Goal: Task Accomplishment & Management: Complete application form

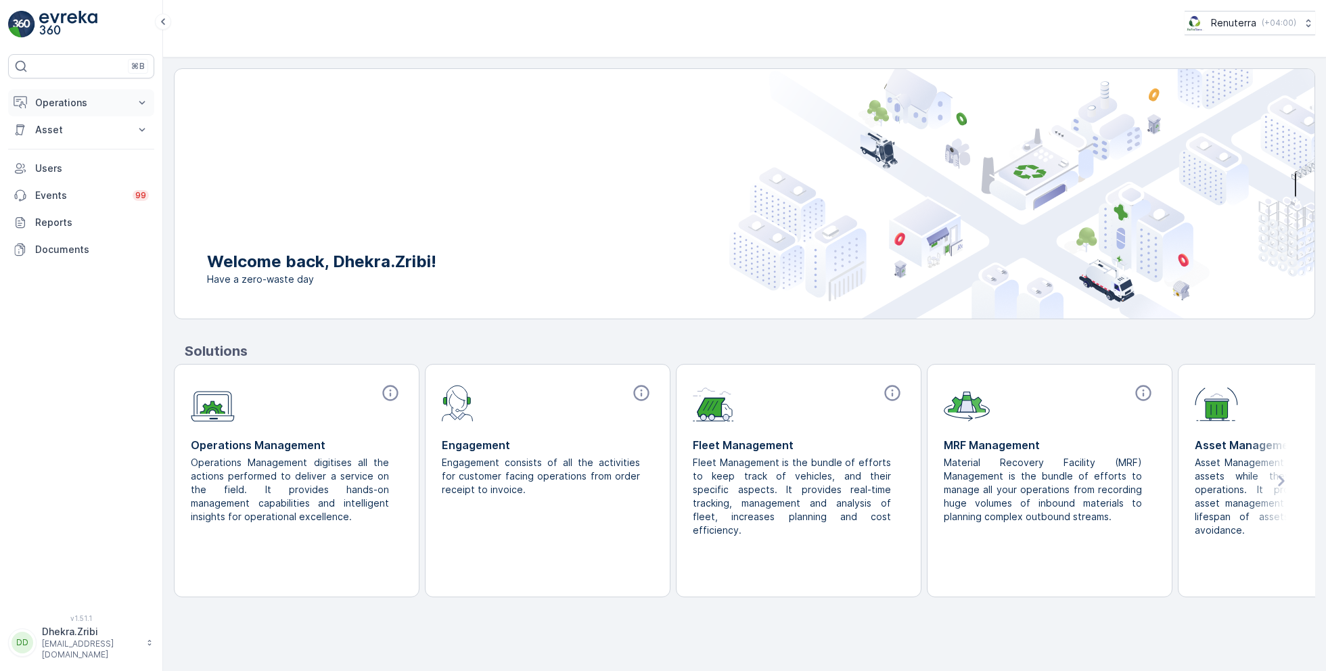
click at [71, 106] on p "Operations" at bounding box center [81, 103] width 92 height 14
click at [60, 138] on p "Planning" at bounding box center [53, 145] width 38 height 14
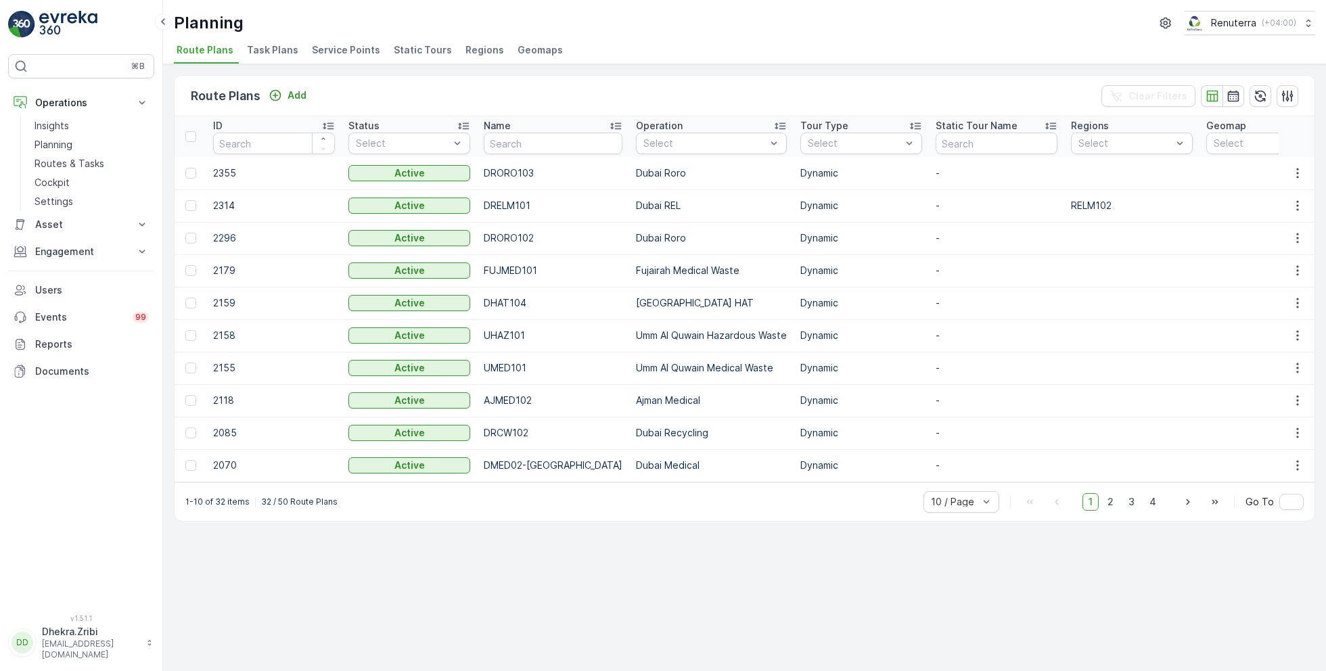
click at [358, 57] on li "Service Points" at bounding box center [347, 52] width 76 height 23
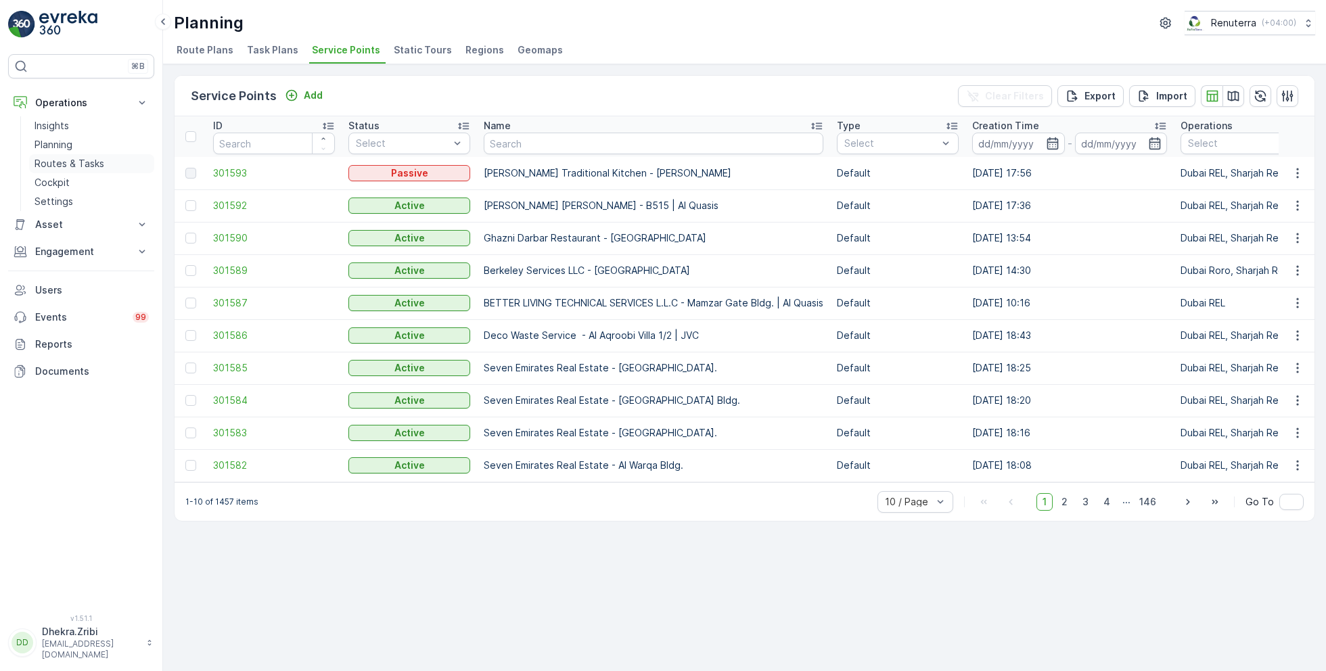
click at [70, 160] on p "Routes & Tasks" at bounding box center [69, 164] width 70 height 14
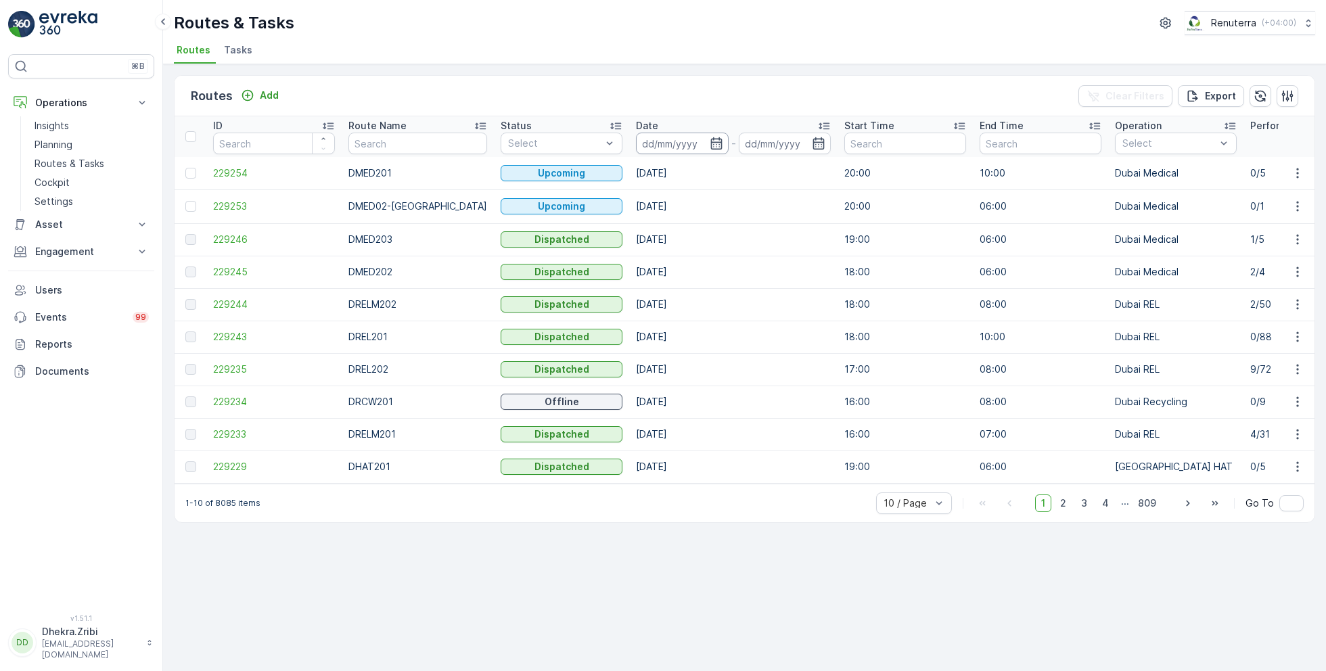
click at [679, 139] on input at bounding box center [682, 144] width 93 height 22
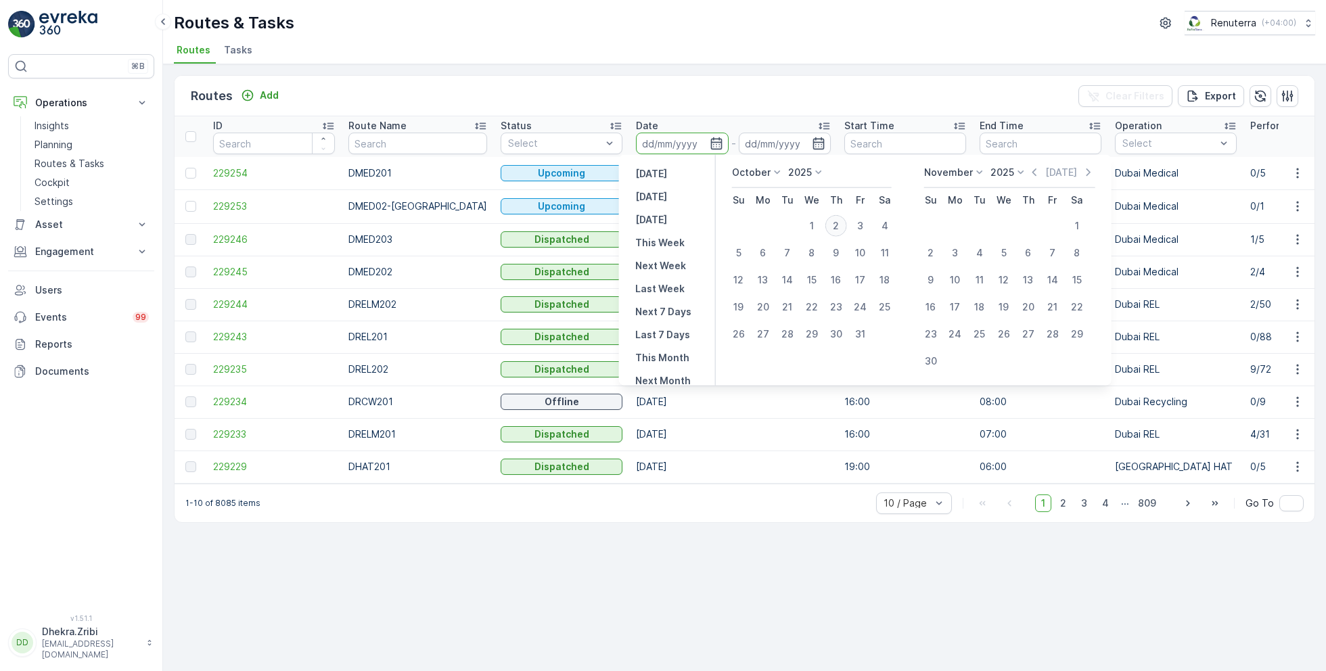
click at [841, 216] on div "2" at bounding box center [836, 226] width 22 height 22
type input "[DATE]"
click at [841, 216] on div "2" at bounding box center [836, 226] width 22 height 22
type input "[DATE]"
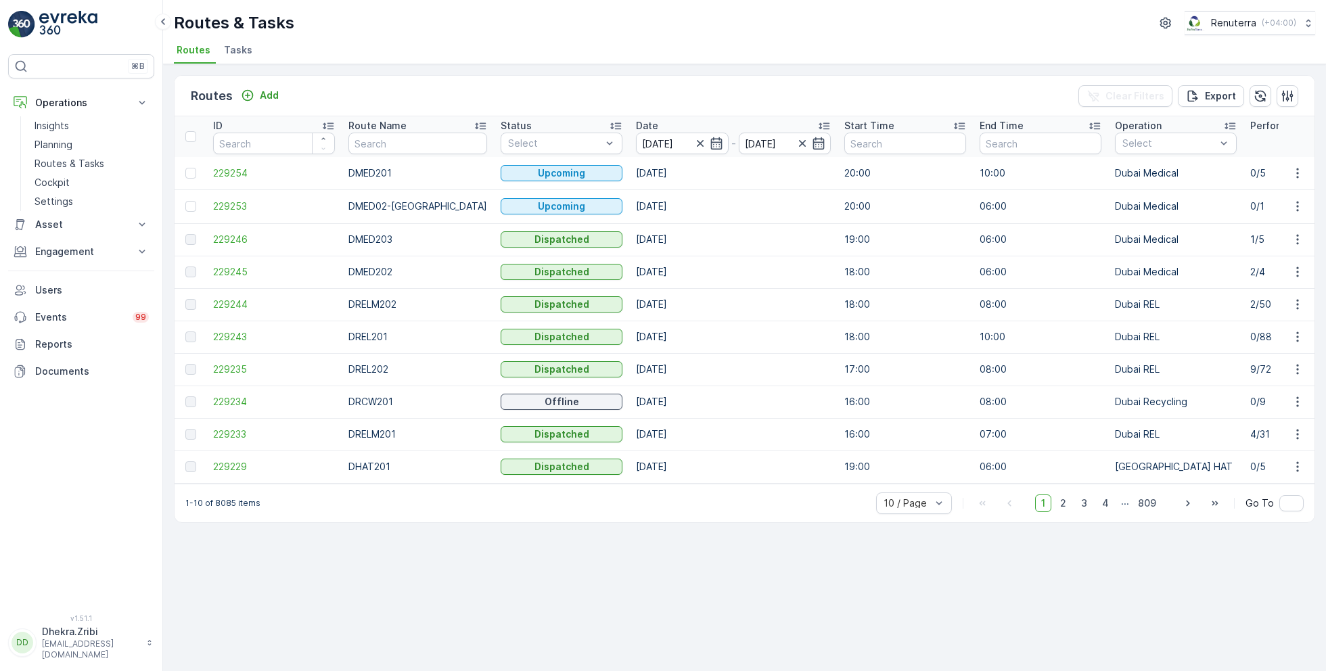
click at [639, 57] on ul "Routes Tasks" at bounding box center [739, 52] width 1130 height 23
click at [225, 234] on span "229246" at bounding box center [274, 240] width 122 height 14
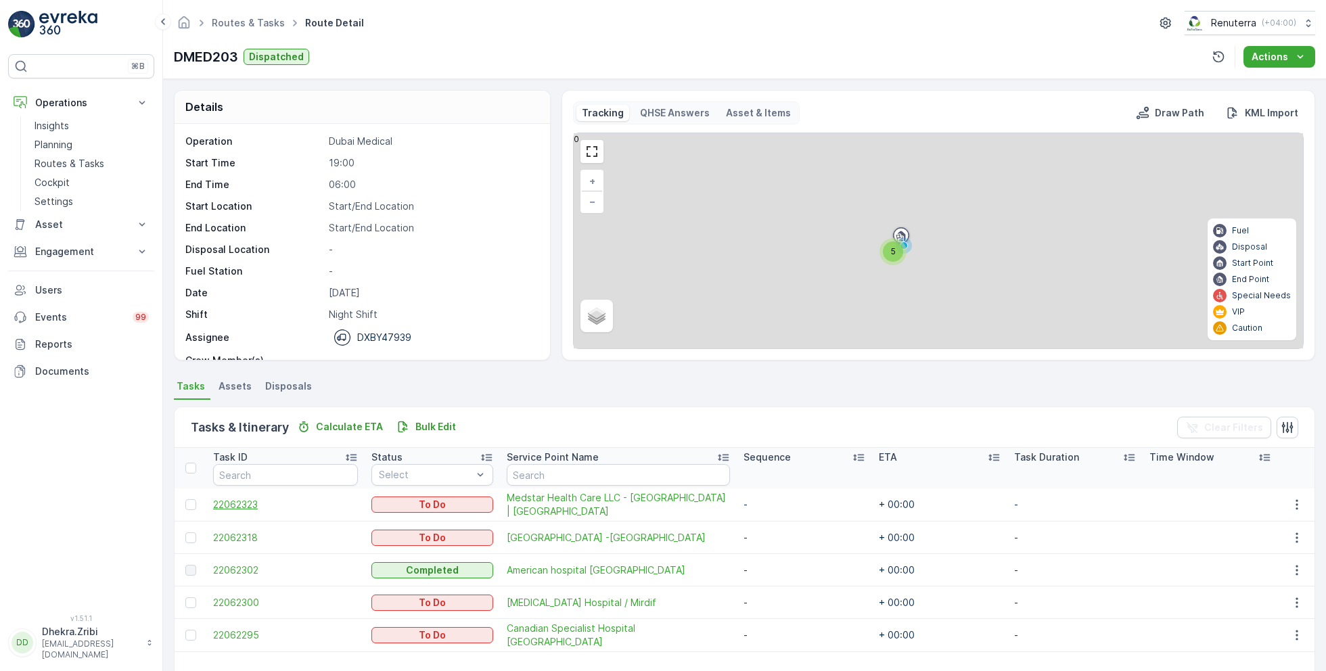
click at [231, 500] on span "22062323" at bounding box center [285, 505] width 145 height 14
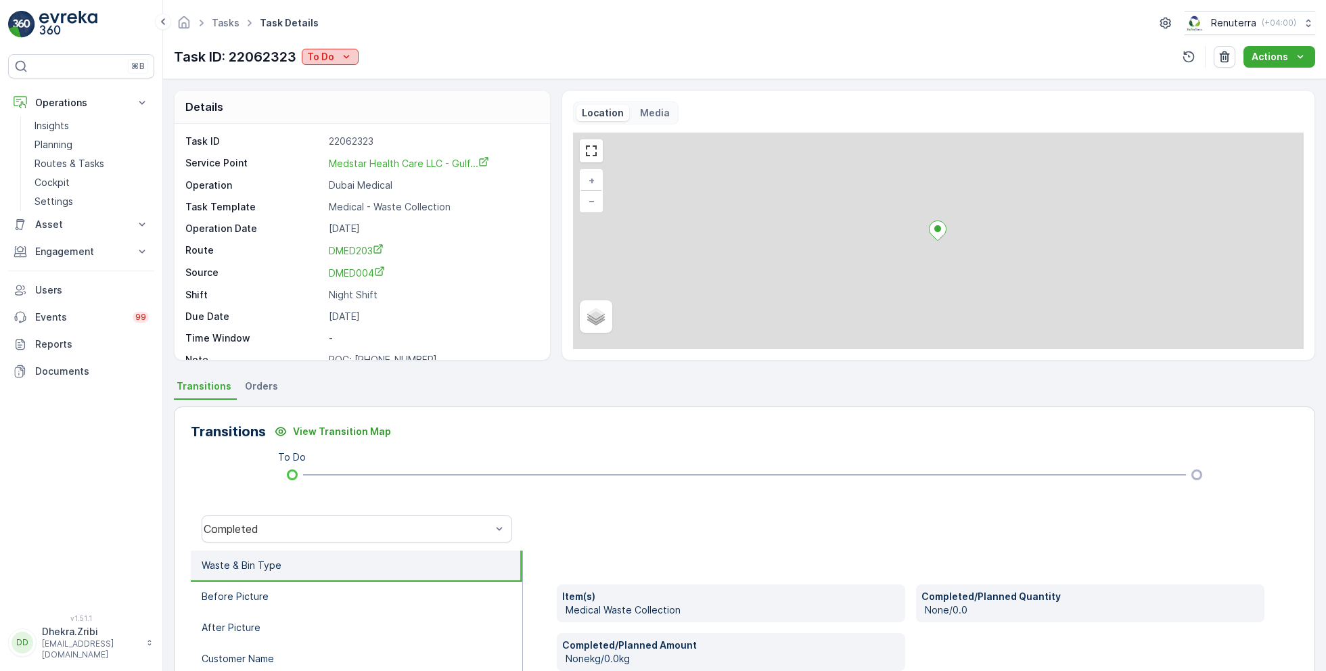
click at [344, 62] on icon "To Do" at bounding box center [347, 57] width 14 height 14
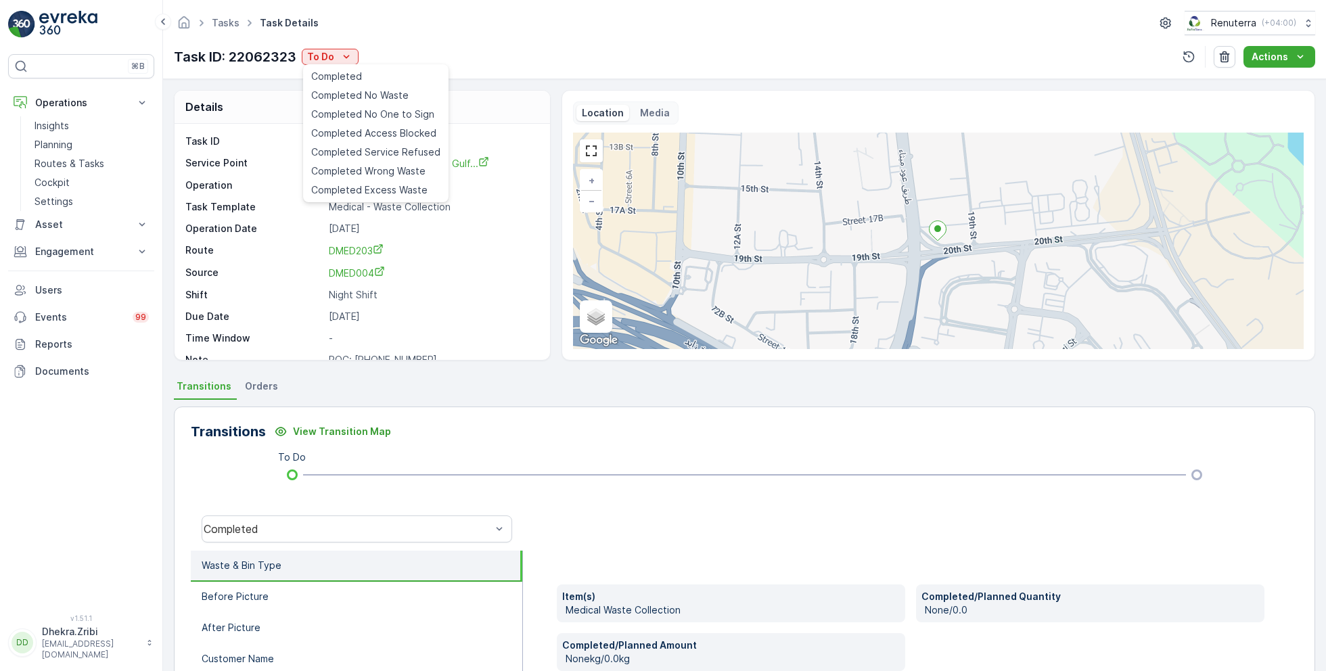
click at [519, 30] on div "Tasks Task Details Renuterra ( +04:00 )" at bounding box center [744, 23] width 1141 height 24
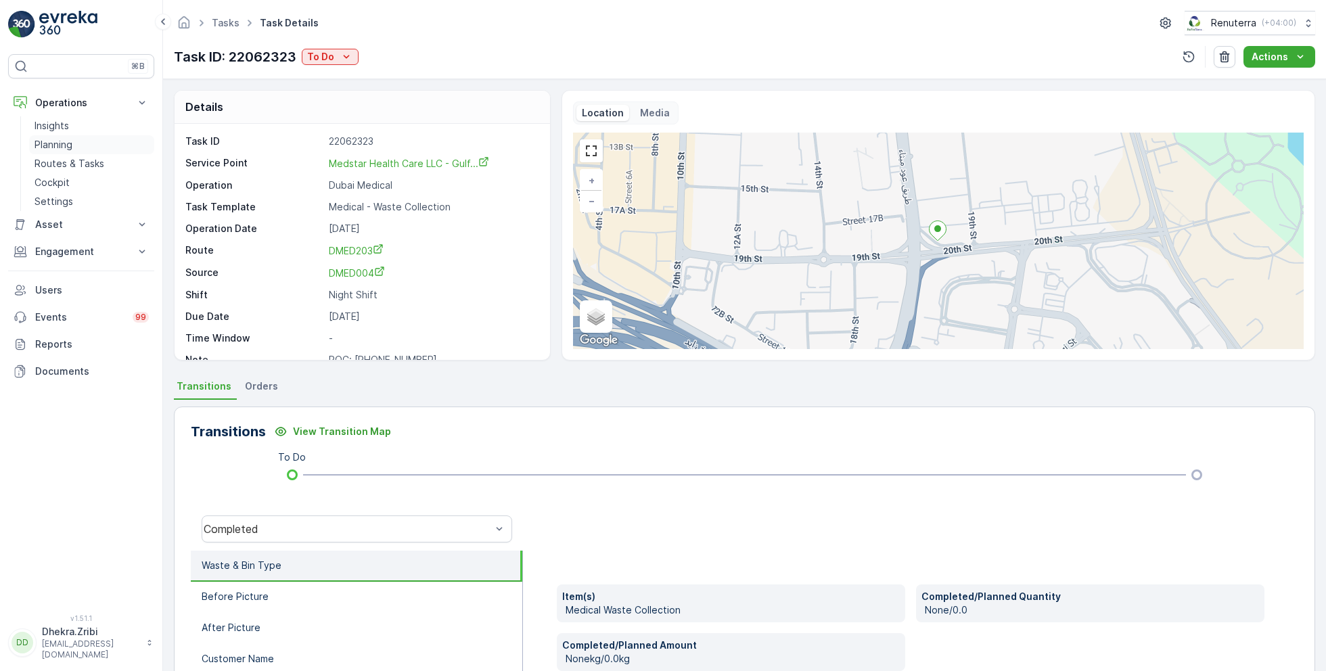
click at [58, 144] on p "Planning" at bounding box center [53, 145] width 38 height 14
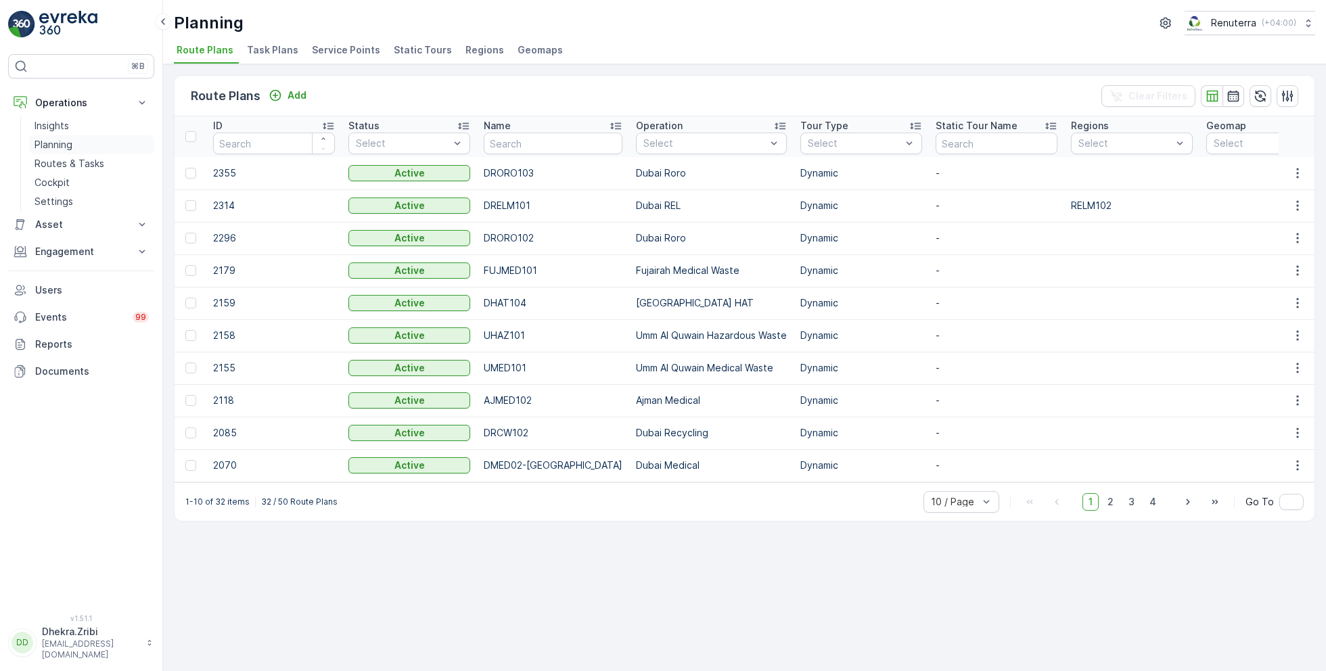
click at [67, 146] on p "Planning" at bounding box center [53, 145] width 38 height 14
click at [344, 48] on span "Service Points" at bounding box center [346, 50] width 68 height 14
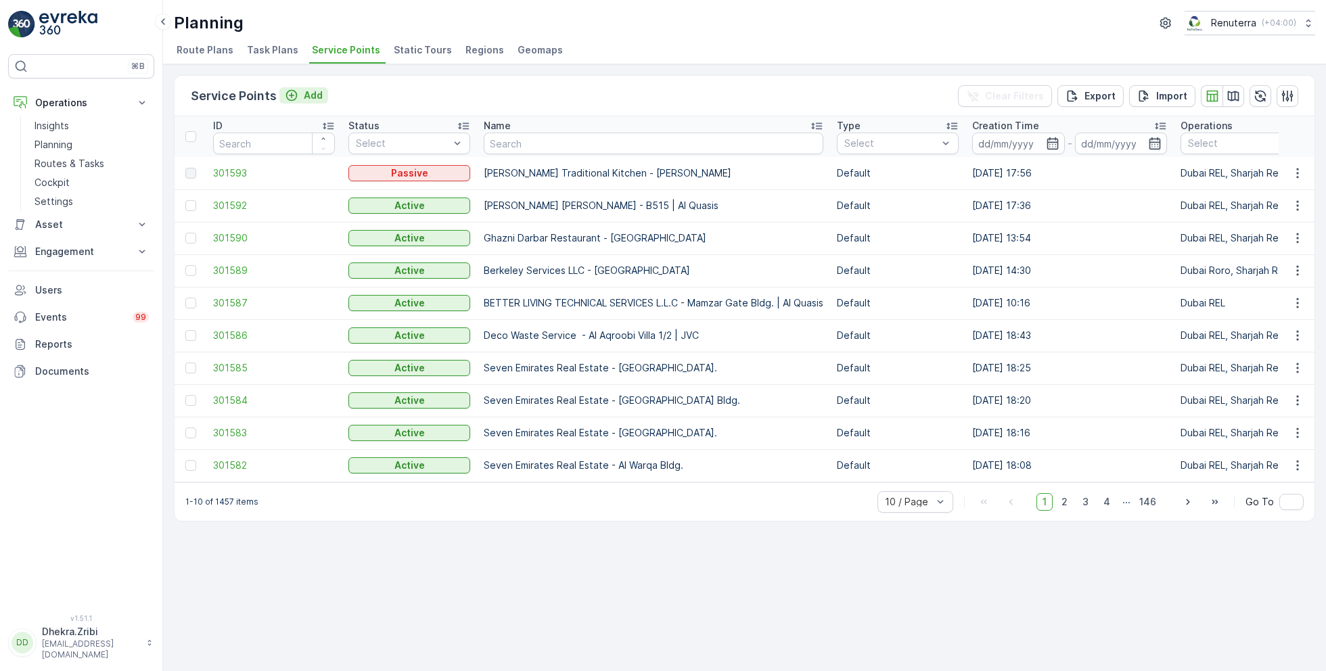
click at [310, 99] on p "Add" at bounding box center [313, 96] width 19 height 14
click at [521, 141] on input "text" at bounding box center [654, 144] width 340 height 22
type input "mia"
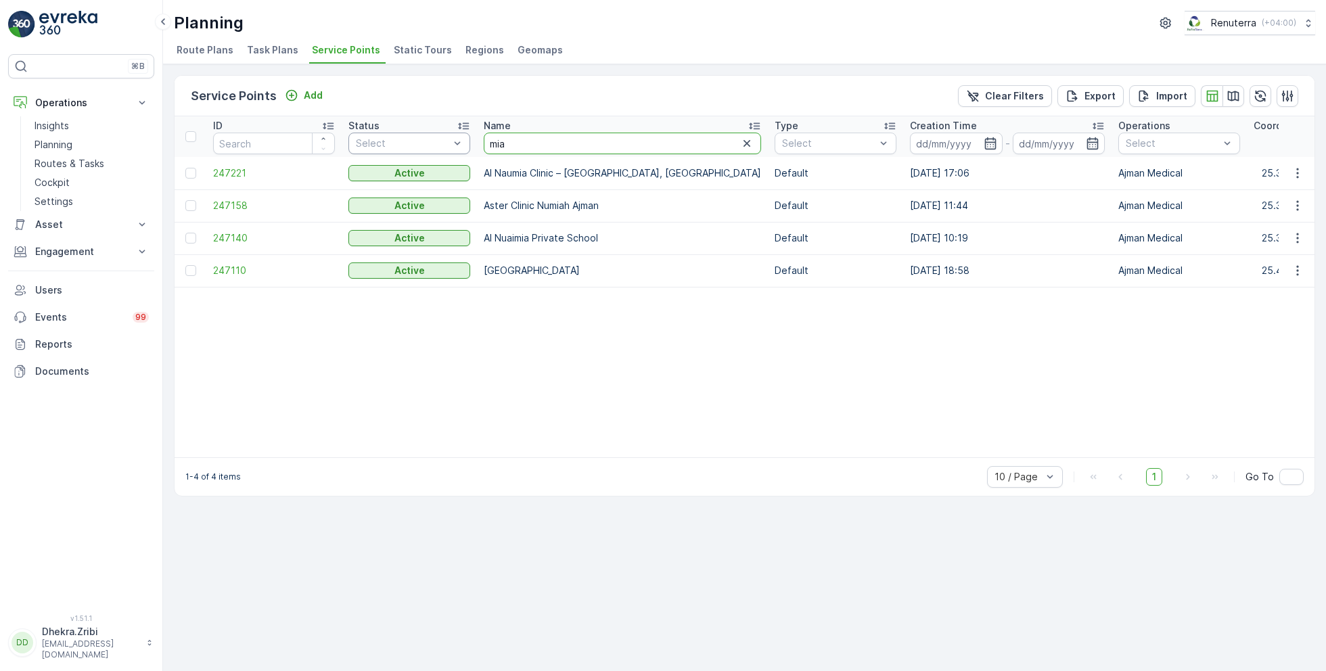
drag, startPoint x: 522, startPoint y: 149, endPoint x: 453, endPoint y: 142, distance: 70.1
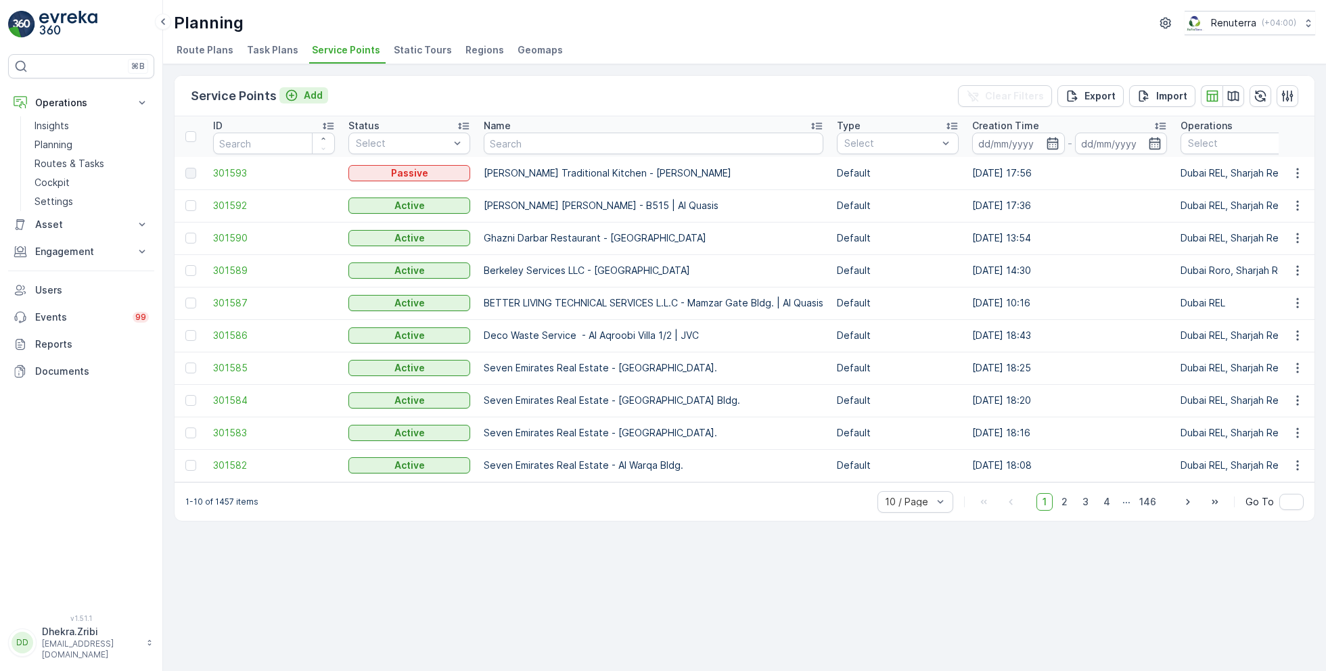
click at [304, 94] on p "Add" at bounding box center [313, 96] width 19 height 14
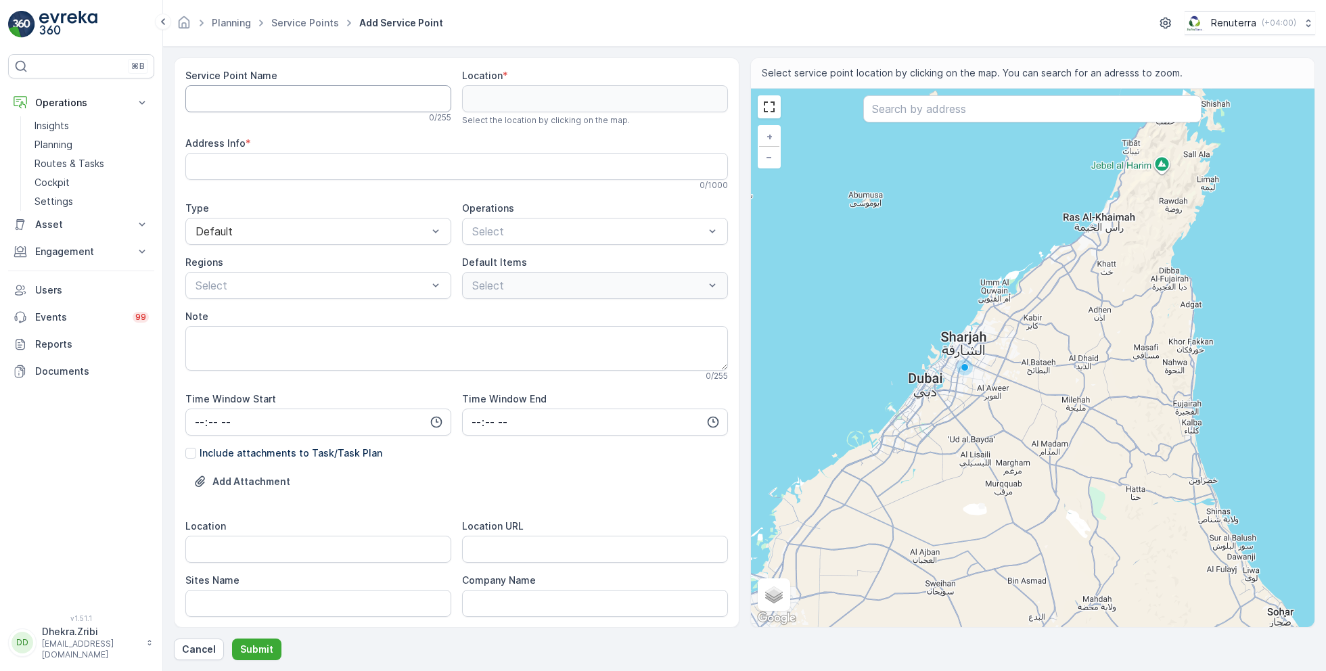
click at [361, 95] on Name "Service Point Name" at bounding box center [318, 98] width 266 height 27
paste Name "Miamix Restaurant - [GEOGRAPHIC_DATA]"
type Name "Miamix Restaurant - [GEOGRAPHIC_DATA]"
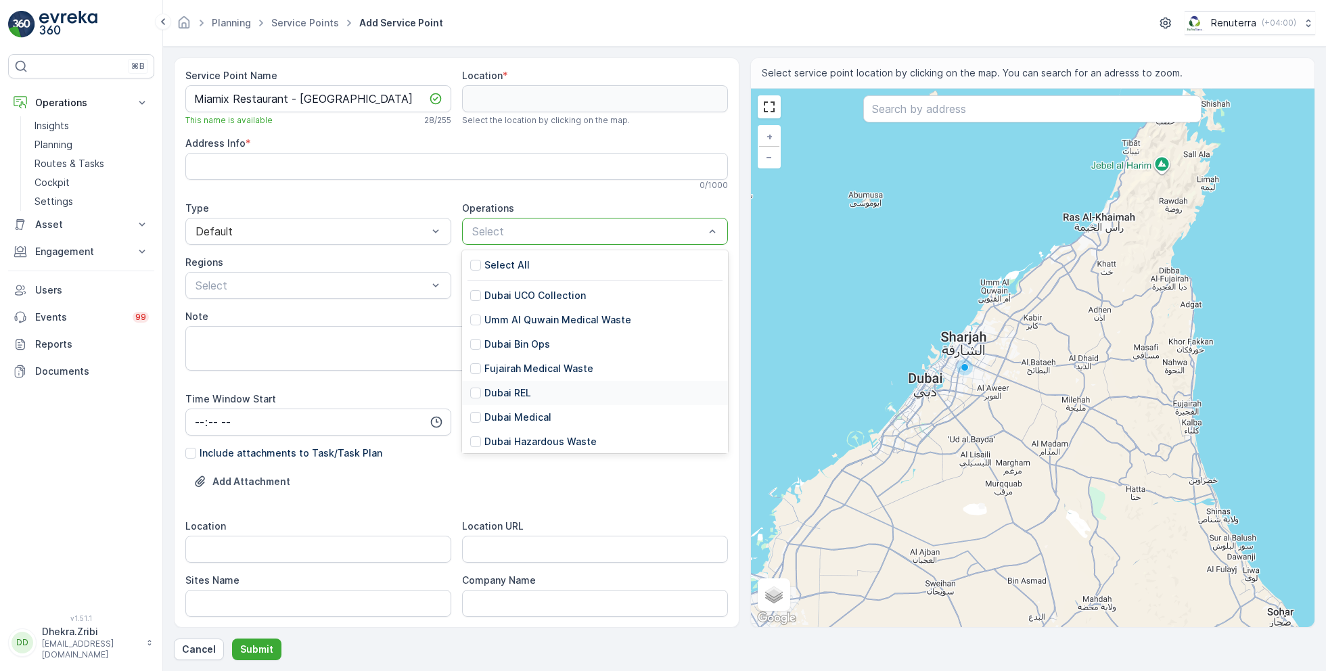
click at [513, 396] on p "Dubai REL" at bounding box center [507, 393] width 47 height 14
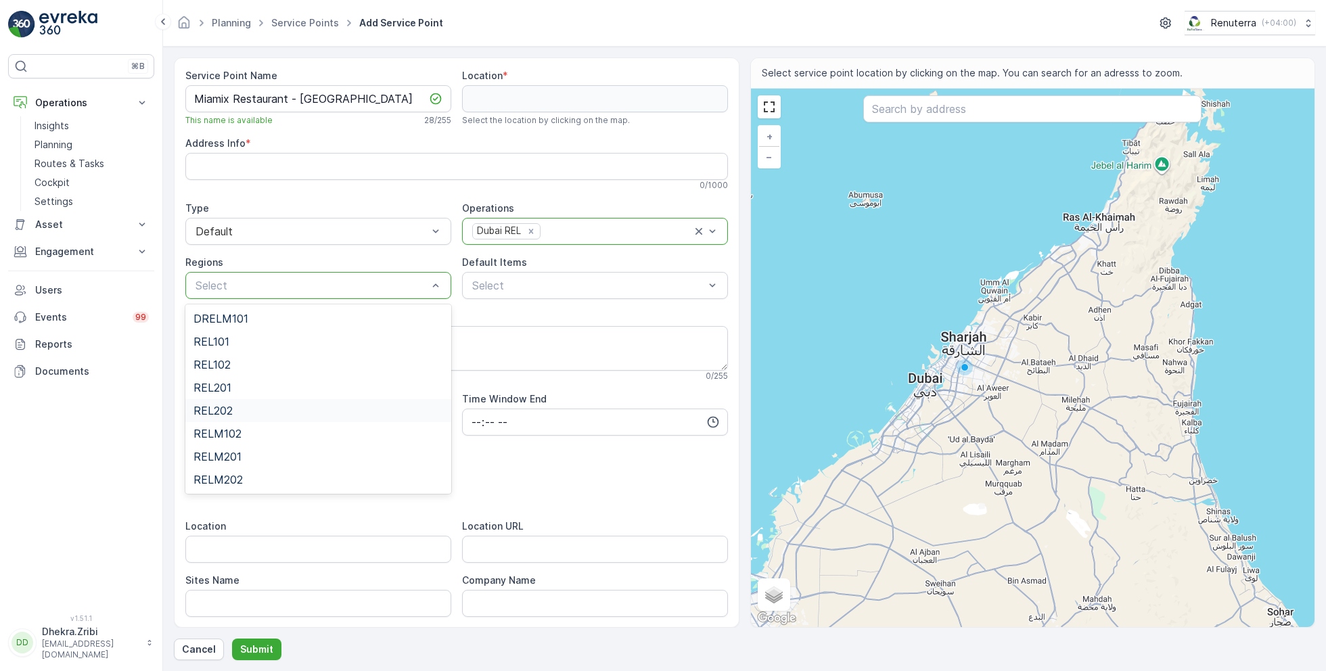
click at [246, 410] on div "REL202" at bounding box center [318, 410] width 250 height 12
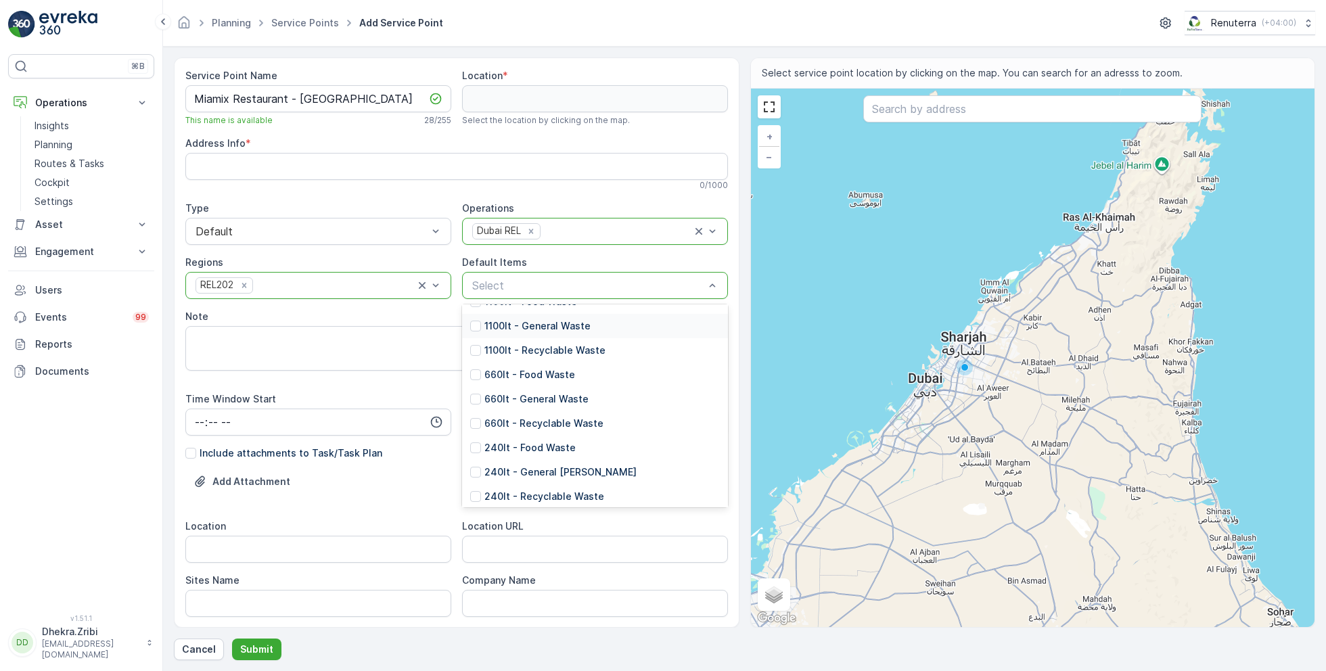
scroll to position [240, 0]
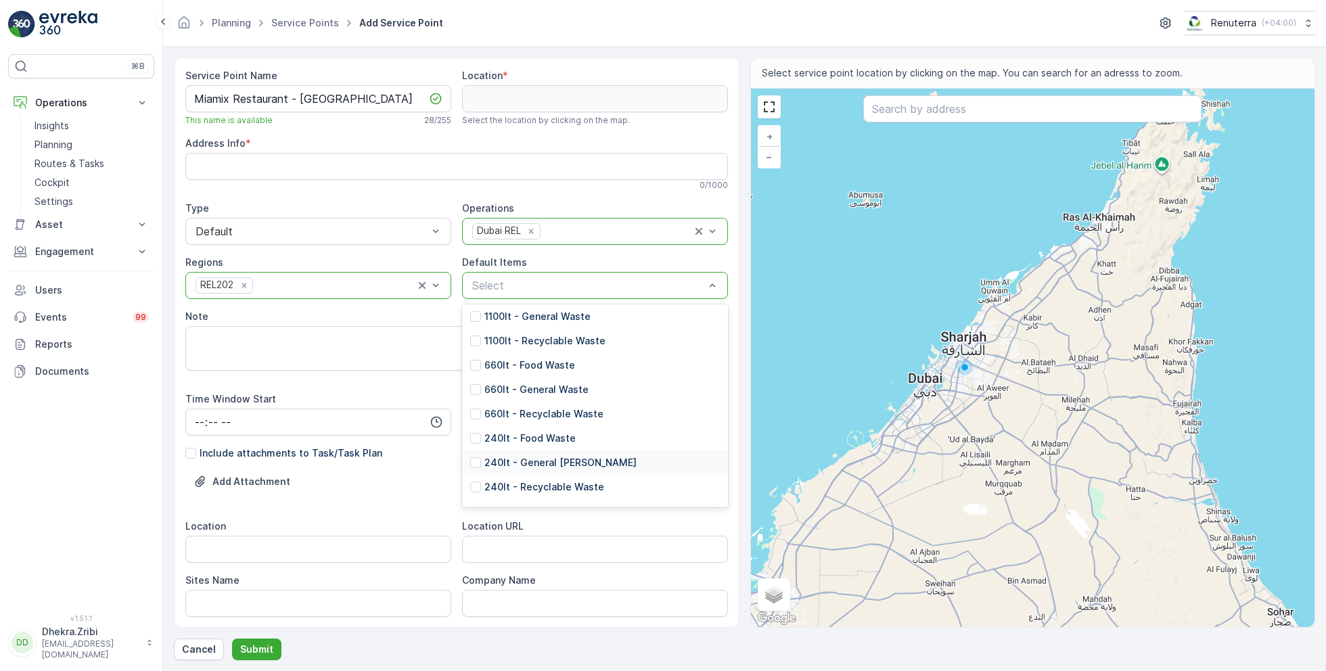
click at [536, 461] on p "240lt - General Waste" at bounding box center [560, 463] width 152 height 14
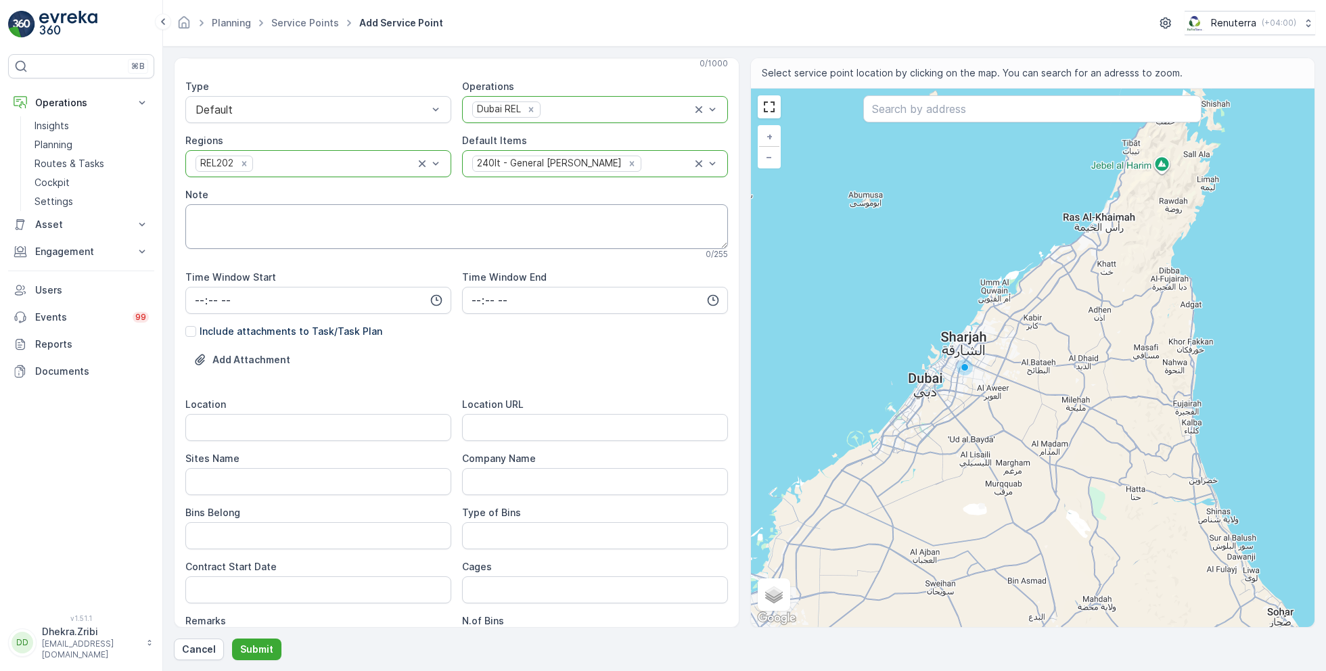
scroll to position [135, 0]
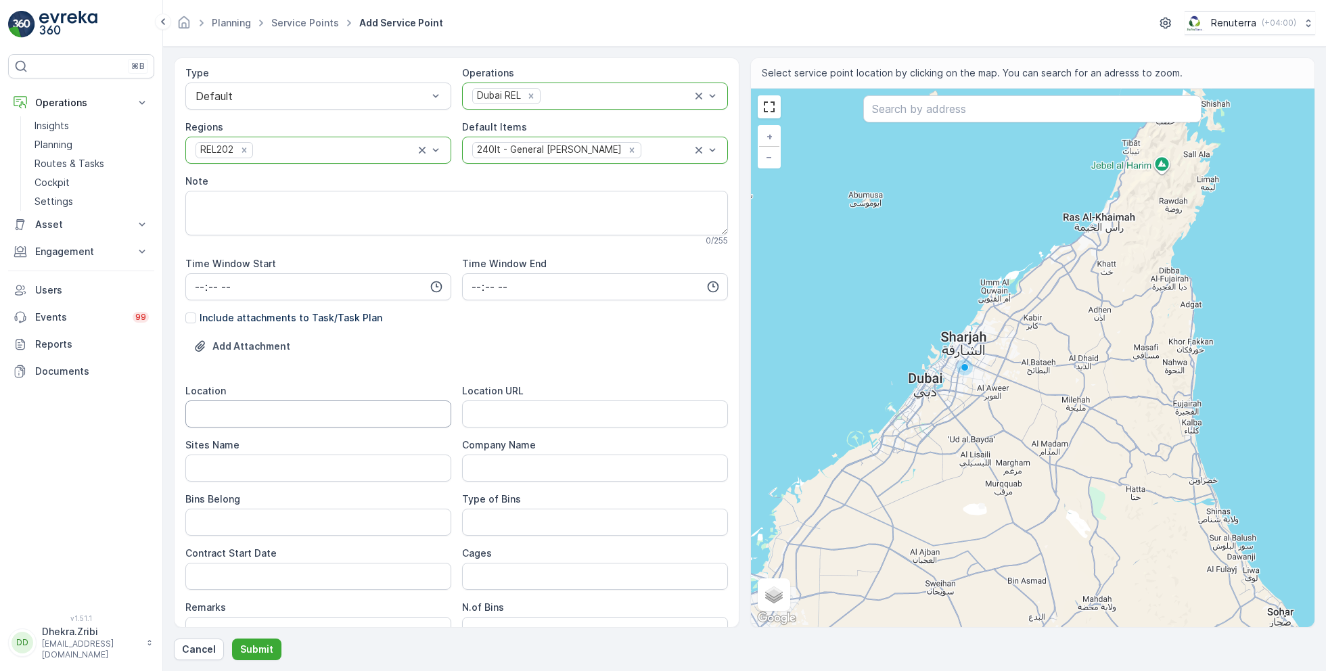
click at [266, 416] on input "Location" at bounding box center [318, 413] width 266 height 27
type input "[PERSON_NAME]"
click at [227, 473] on Name "Sites Name" at bounding box center [318, 468] width 266 height 27
paste Name "[PERSON_NAME]"
type Name "[PERSON_NAME]"
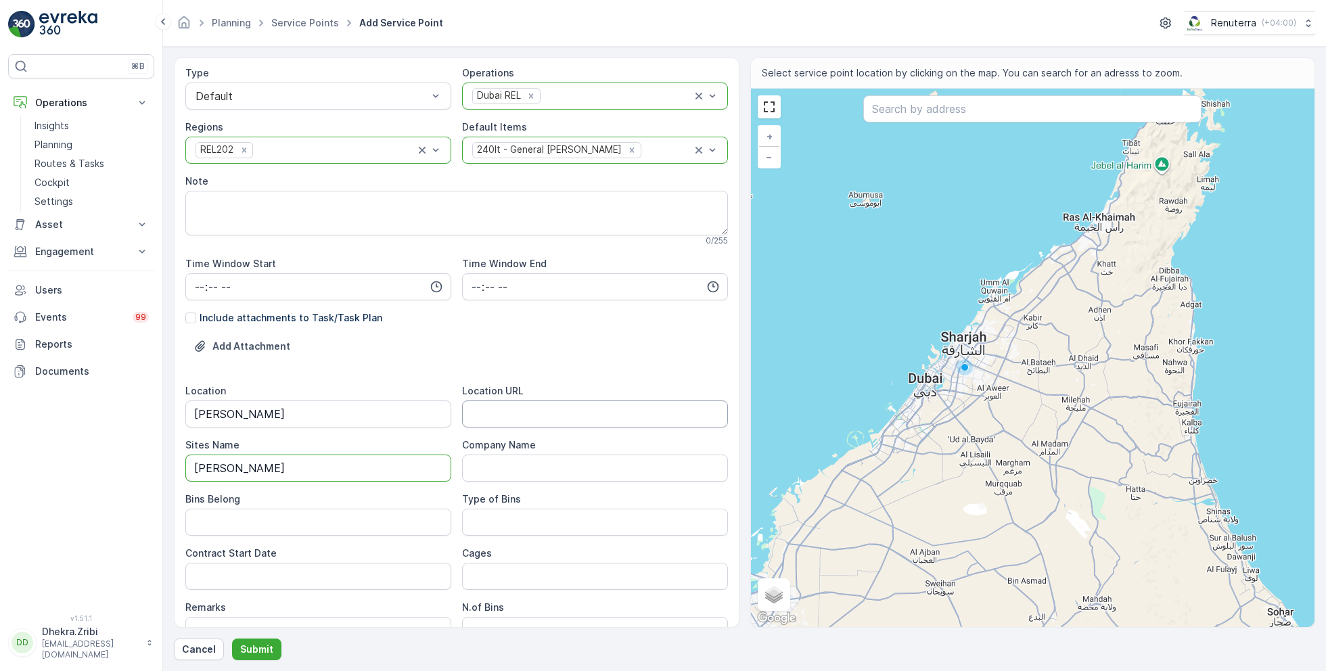
click at [544, 409] on URL "Location URL" at bounding box center [595, 413] width 266 height 27
paste URL "https://maps.app.goo.gl/m2uNAmCZoG4V7gzk7"
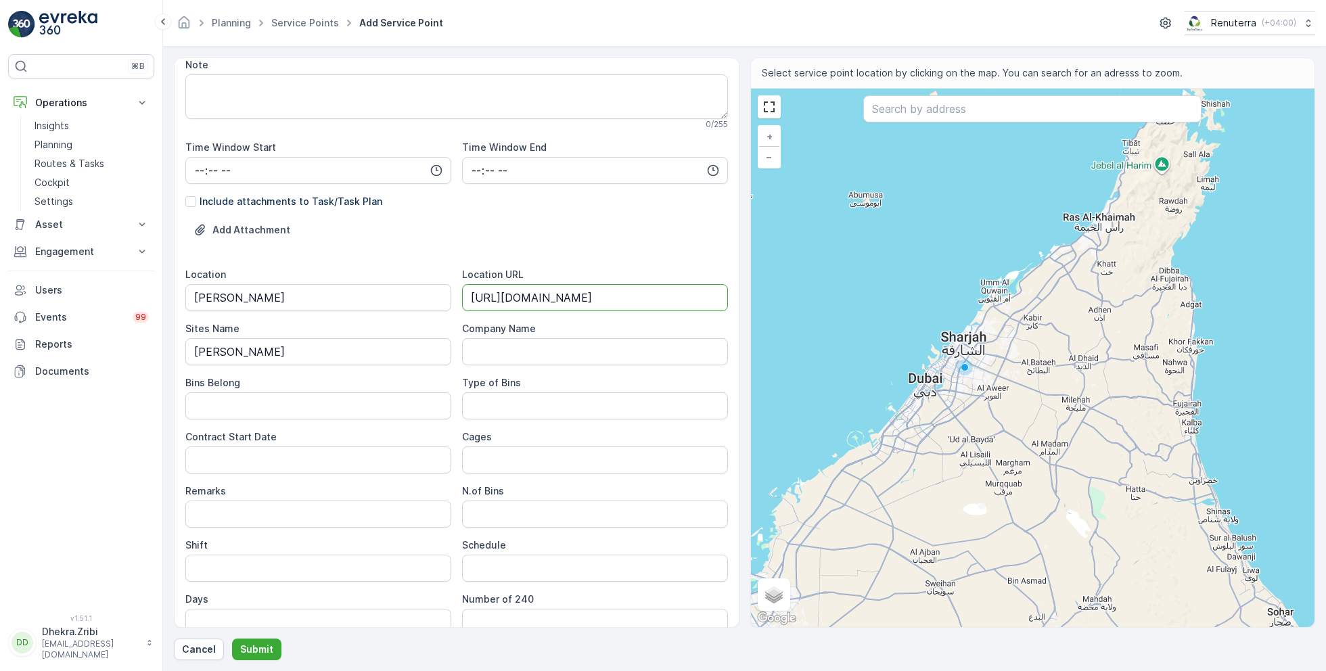
scroll to position [257, 0]
type URL "https://maps.app.goo.gl/m2uNAmCZoG4V7gzk7"
click at [310, 395] on Belong "Bins Belong" at bounding box center [318, 400] width 266 height 27
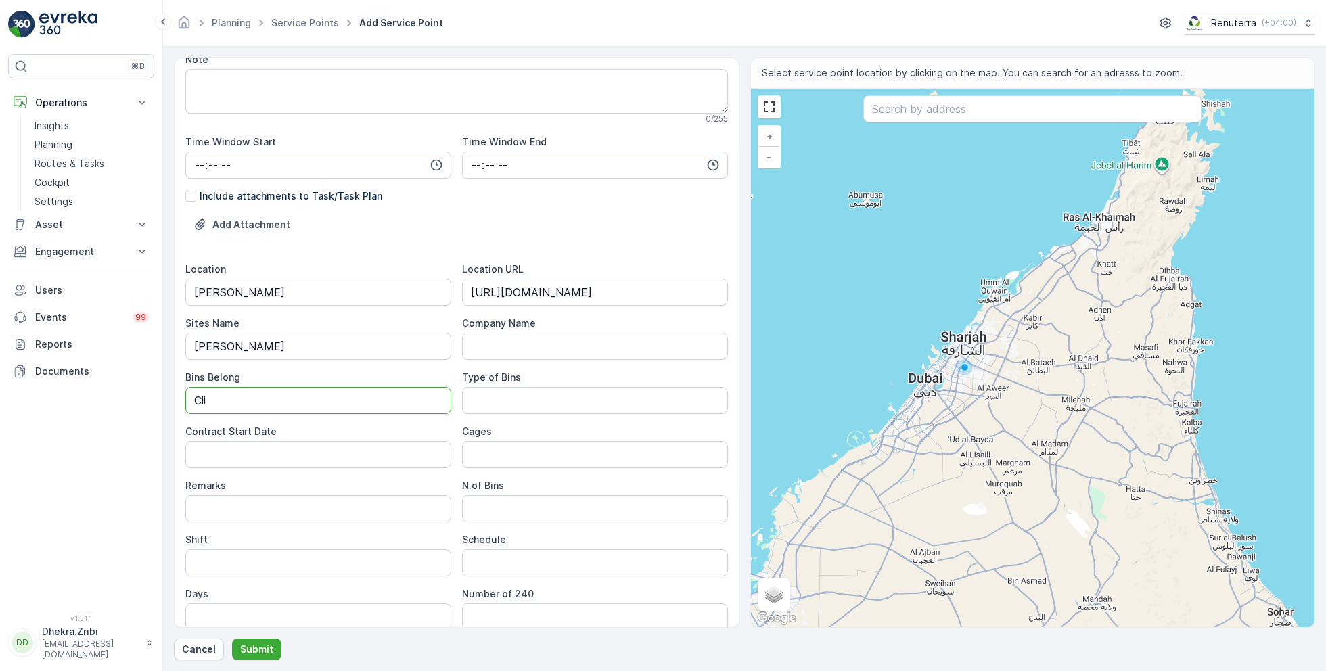
type Belong "Client"
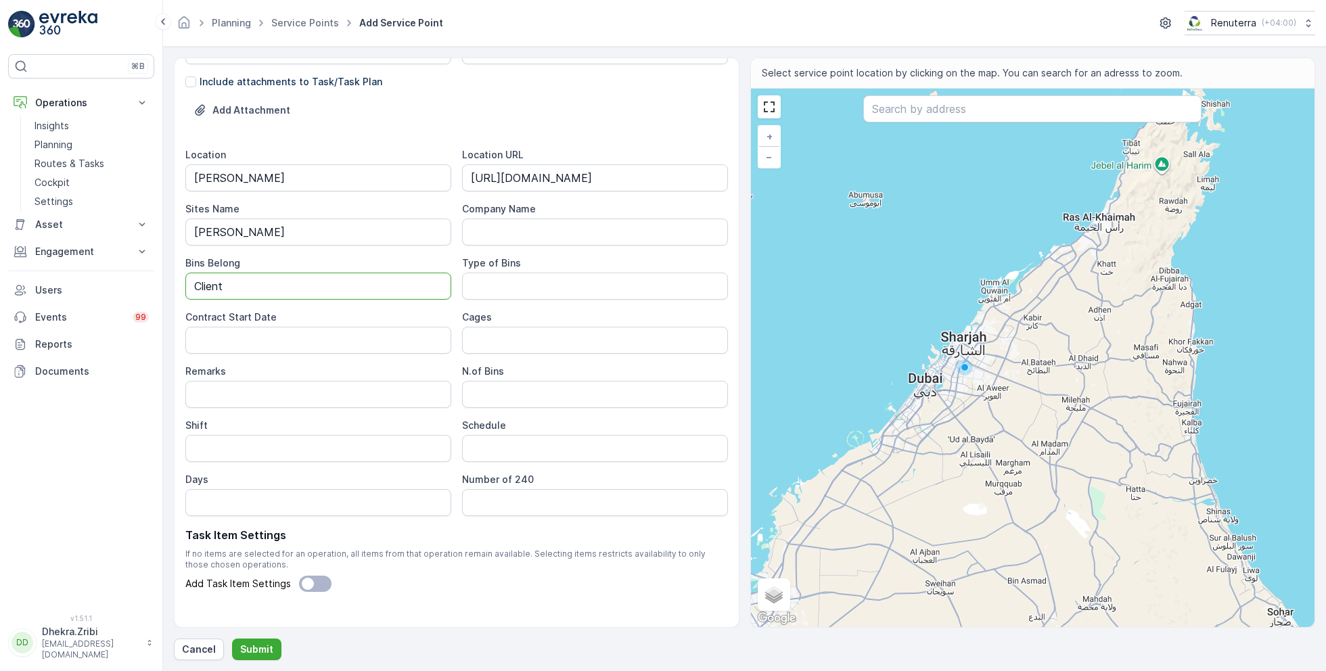
scroll to position [375, 0]
click at [518, 270] on Bins "Type of Bins" at bounding box center [595, 282] width 266 height 27
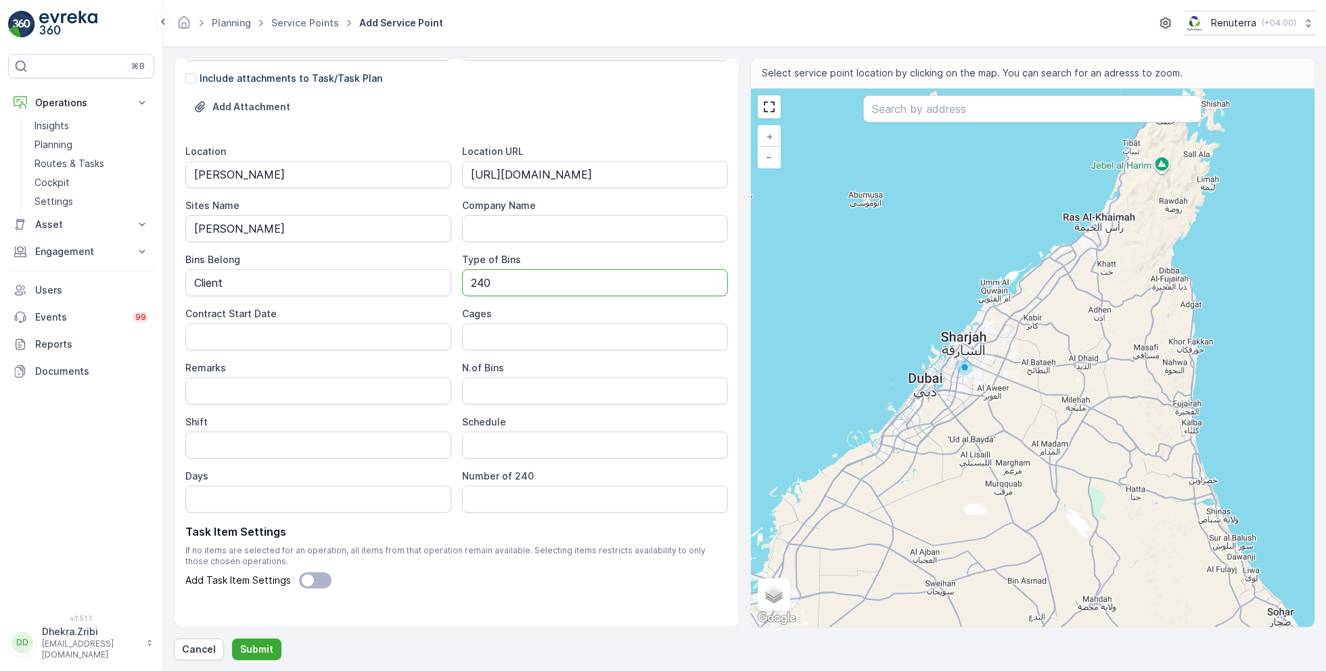
type Bins "240 LTRS"
click at [334, 338] on Date "Contract Start Date" at bounding box center [318, 336] width 266 height 27
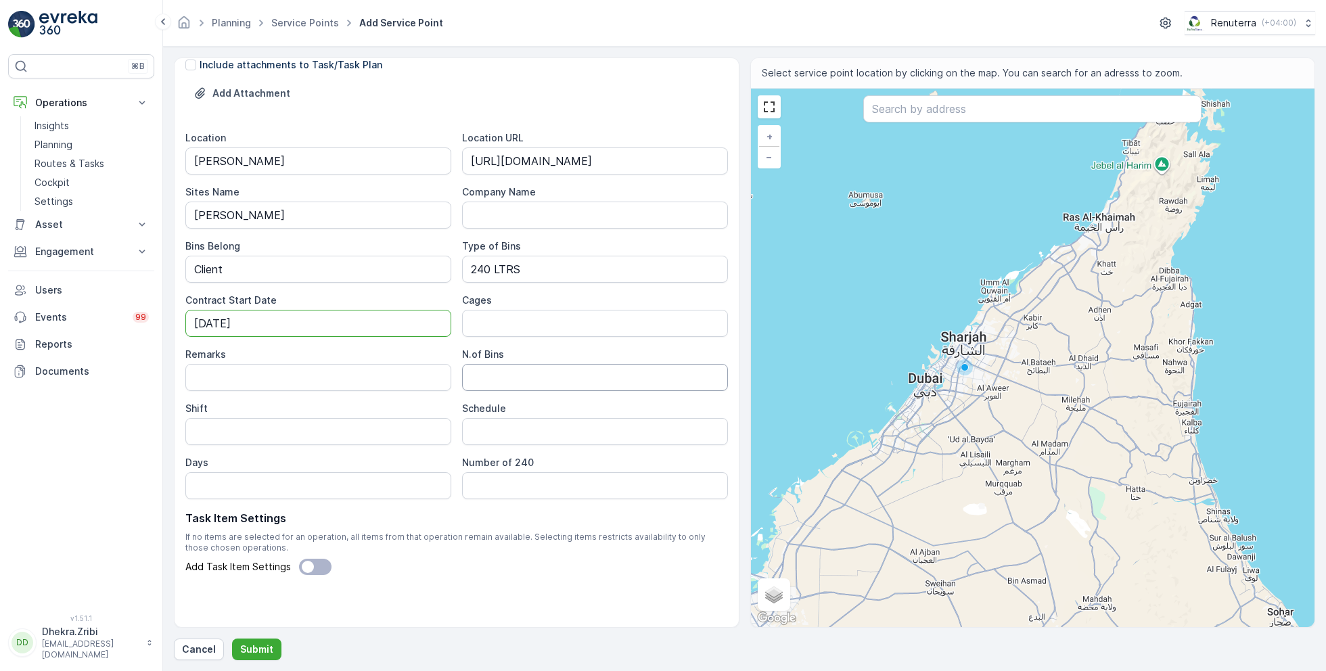
type Date "[DATE]"
click at [501, 377] on Bins "N.of Bins" at bounding box center [595, 377] width 266 height 27
type Bins "1"
click at [298, 424] on input "Shift" at bounding box center [318, 431] width 266 height 27
type input "Night Shift"
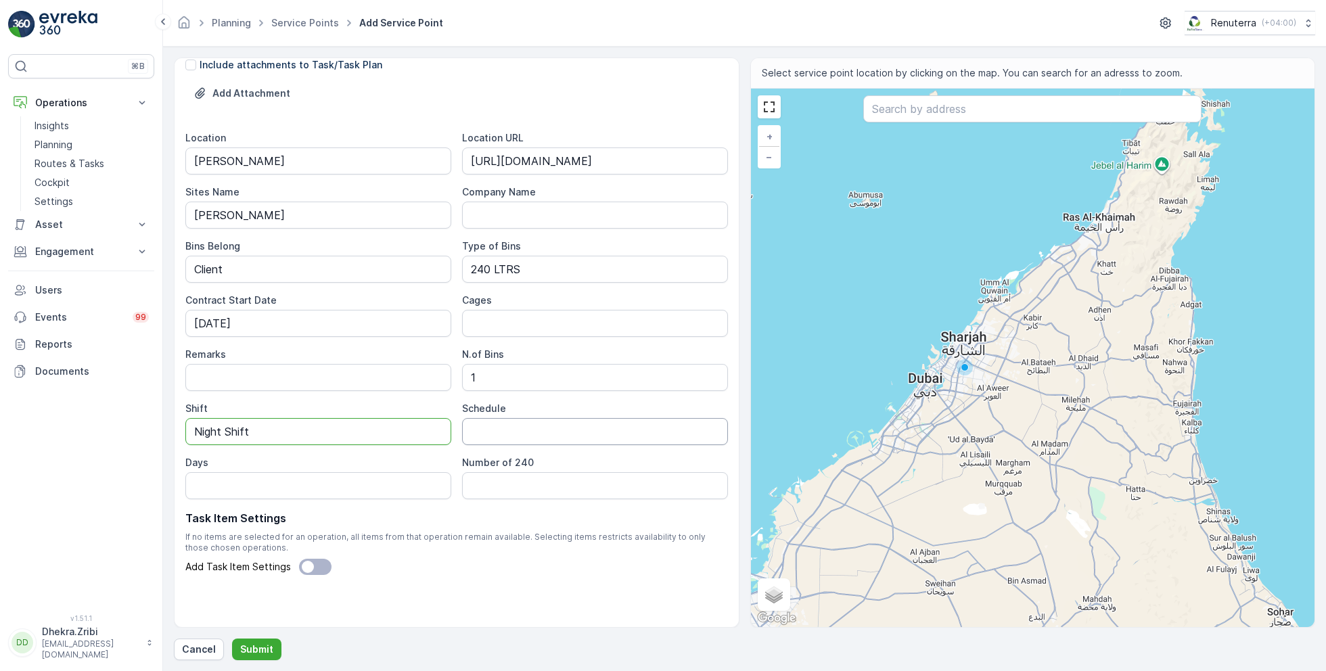
click at [526, 432] on input "Schedule" at bounding box center [595, 431] width 266 height 27
type input "Daily"
click at [392, 480] on input "Days" at bounding box center [318, 485] width 266 height 27
type input "7 days a week"
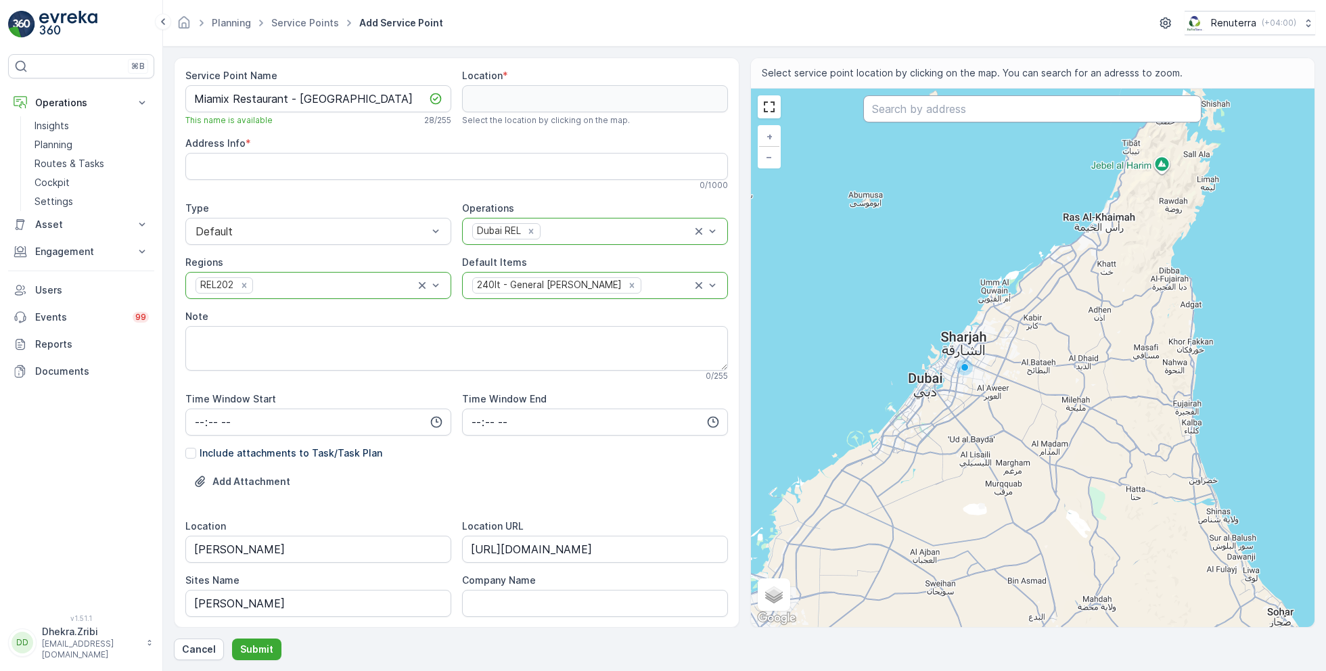
click at [914, 106] on input "text" at bounding box center [1032, 108] width 338 height 27
paste input "Miamix Restaurant (Al Nahda Dubai)"
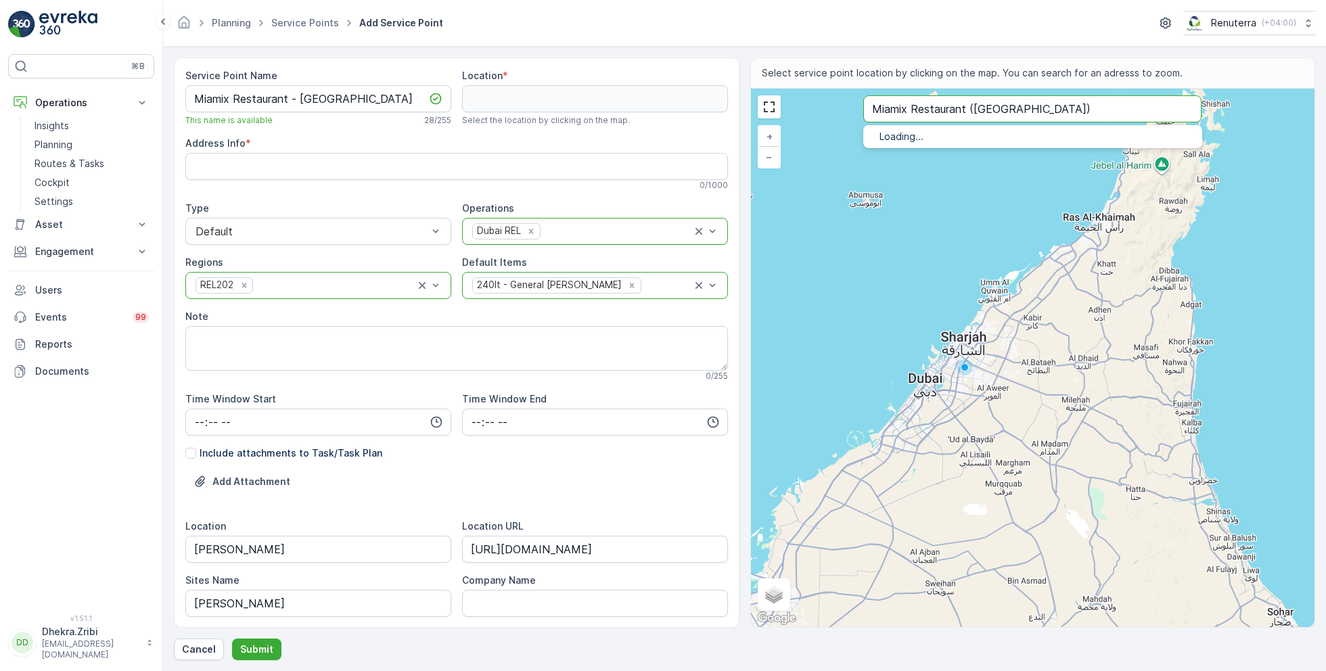
type input "Miamix Restaurant (Al Nahda Dubai)"
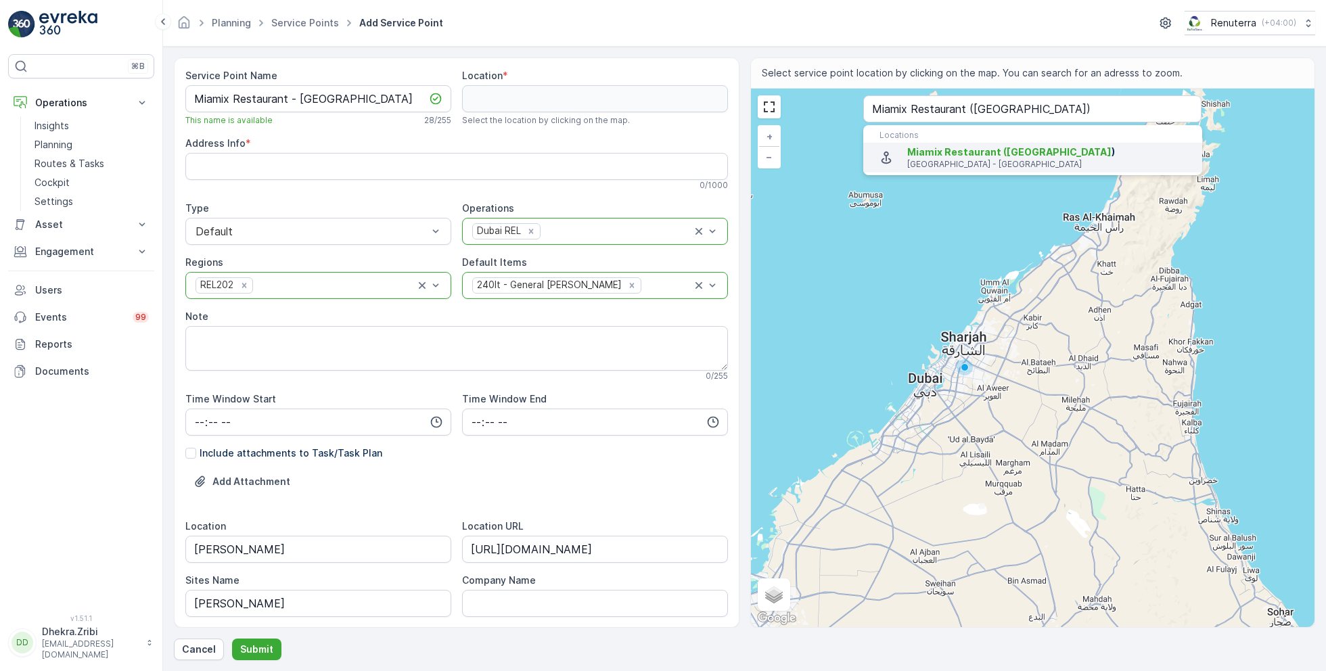
click at [943, 155] on span "Miamix Restaurant (Al Nahda Dubai" at bounding box center [1009, 151] width 204 height 11
type input "25.2896683,55.369763"
type Info "Al Nahda - Al Nahda 2 - [GEOGRAPHIC_DATA] - [GEOGRAPHIC_DATA]"
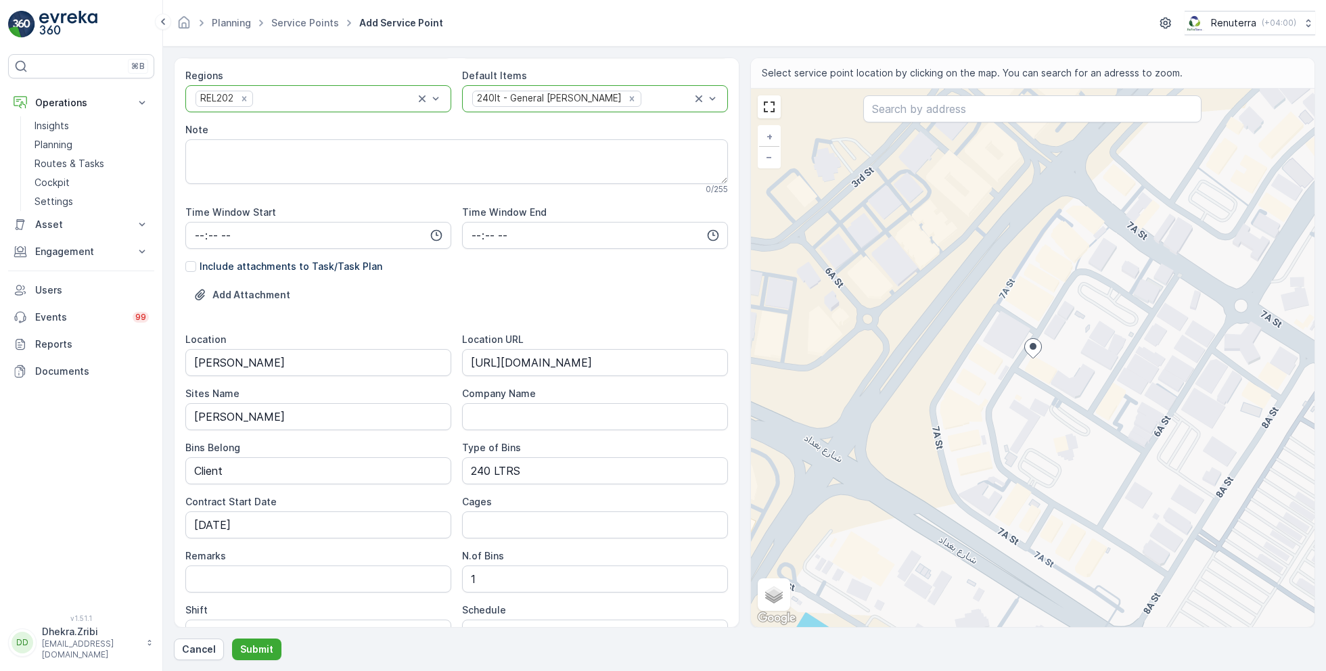
scroll to position [388, 0]
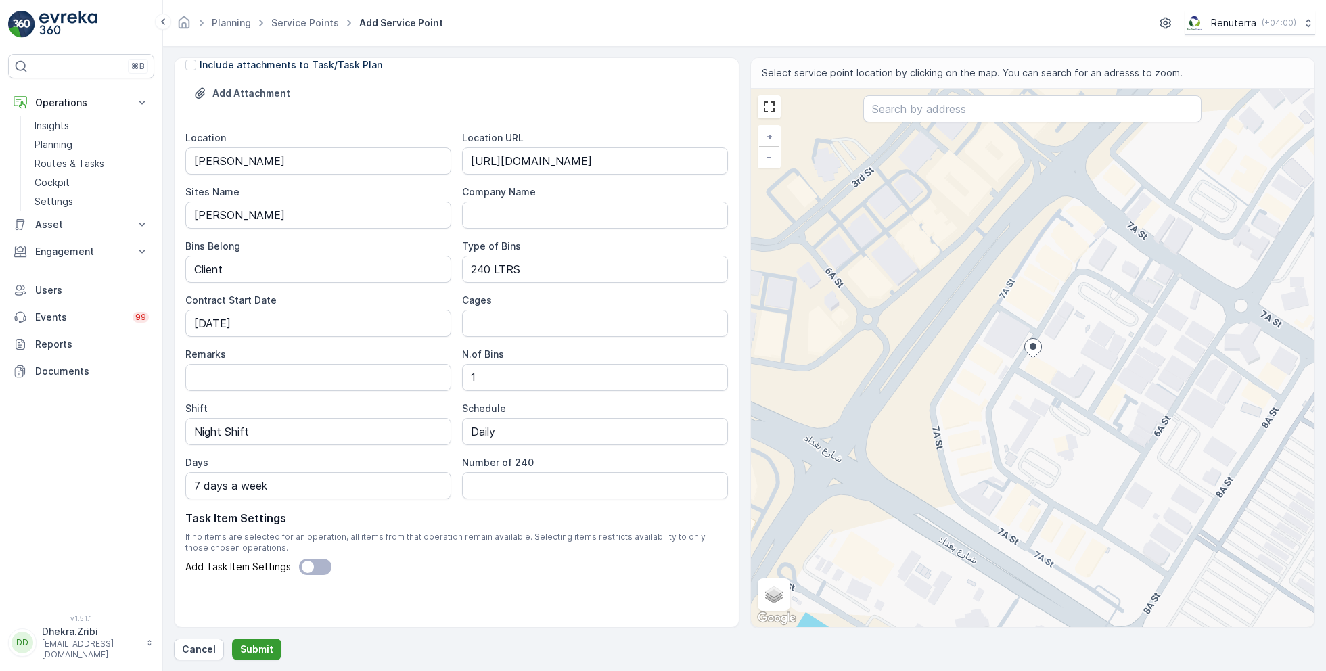
click at [256, 647] on p "Submit" at bounding box center [256, 650] width 33 height 14
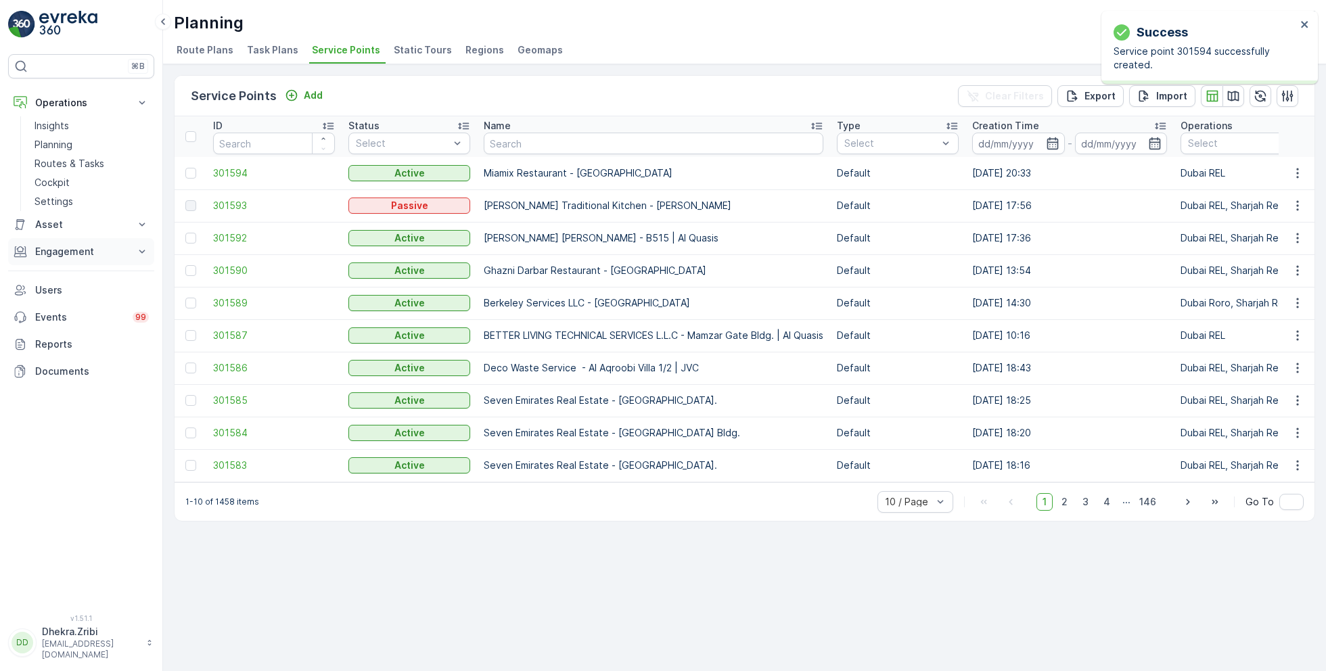
click at [70, 245] on p "Engagement" at bounding box center [81, 252] width 92 height 14
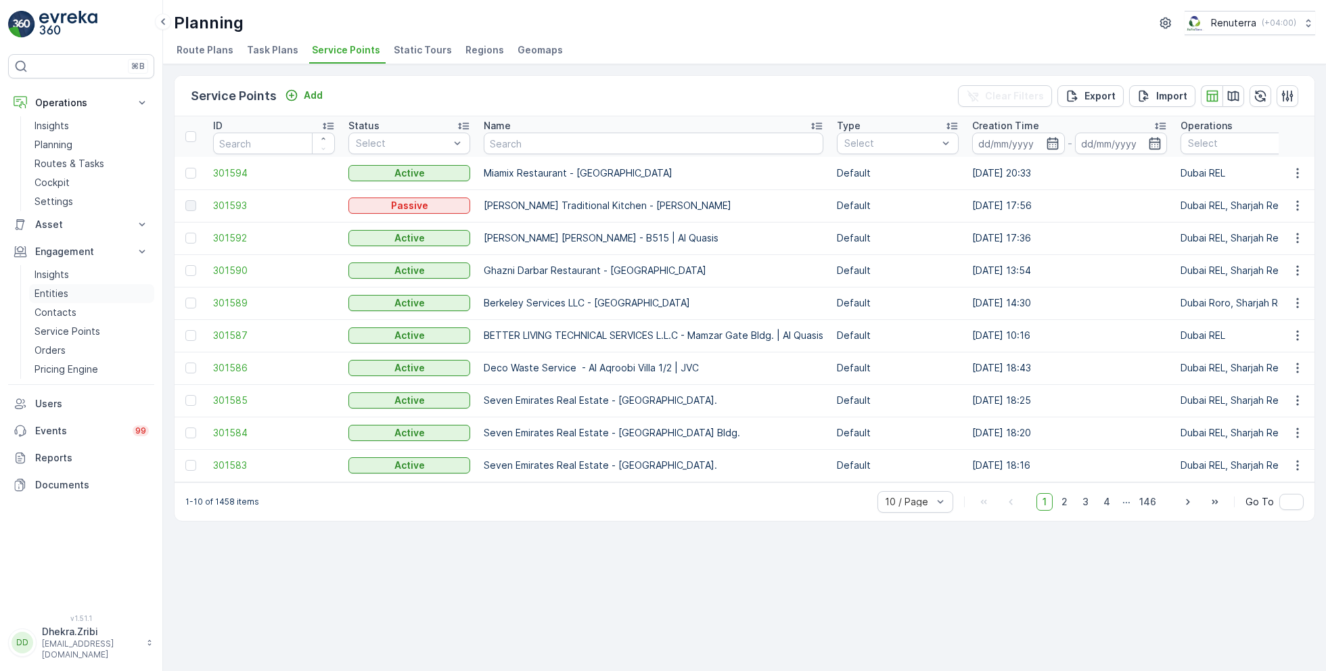
click at [57, 294] on p "Entities" at bounding box center [51, 294] width 34 height 14
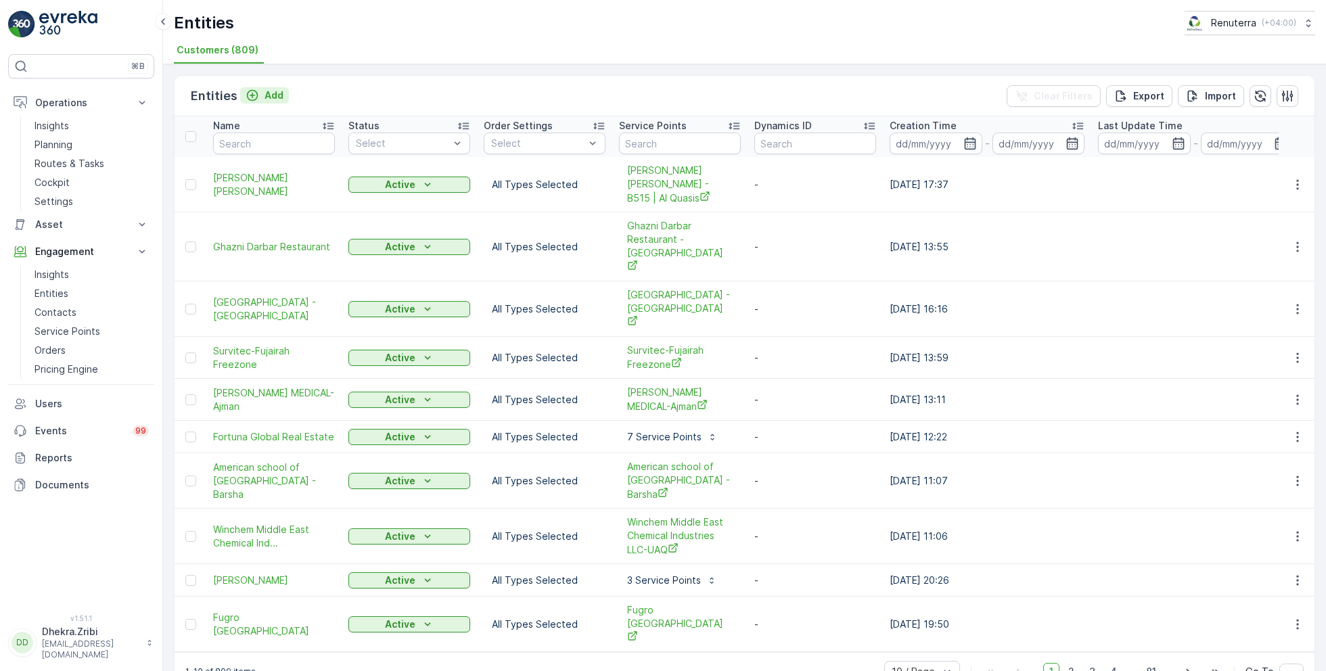
click at [269, 91] on p "Add" at bounding box center [273, 96] width 19 height 14
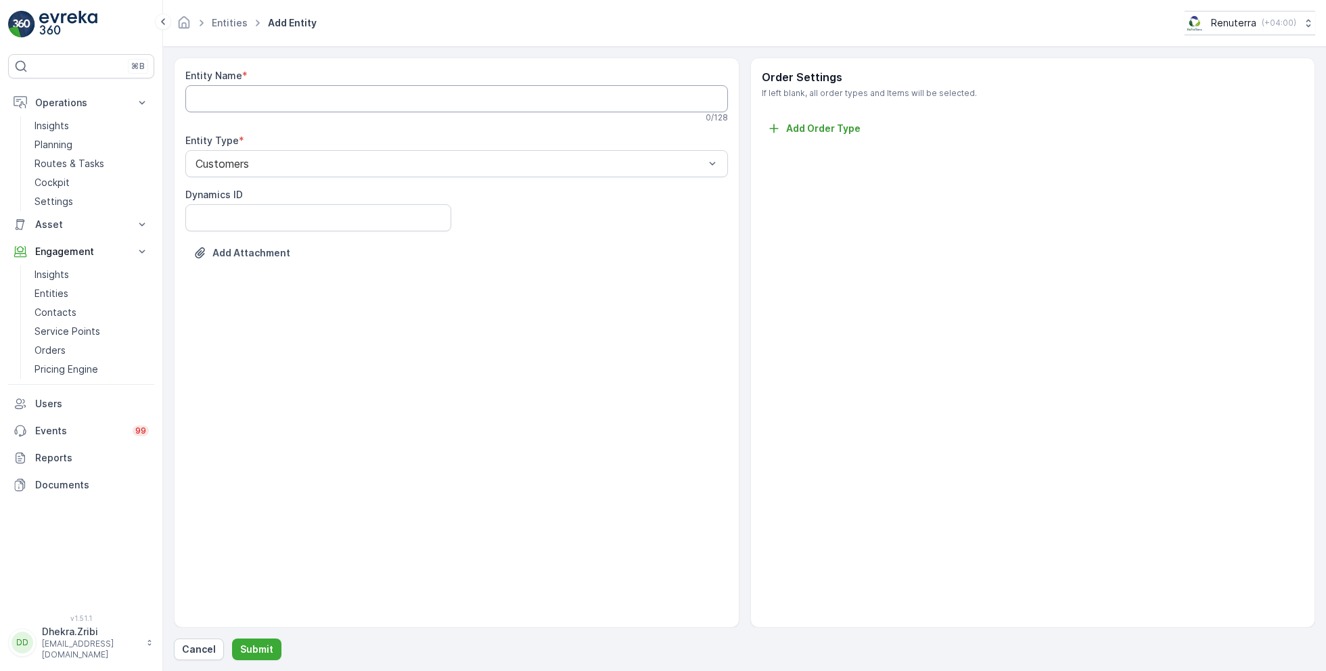
click at [292, 95] on Name "Entity Name" at bounding box center [456, 98] width 542 height 27
paste Name "Miamix Restaurant - [GEOGRAPHIC_DATA]"
type Name "Miamix Restaurant"
click at [255, 647] on p "Submit" at bounding box center [256, 650] width 33 height 14
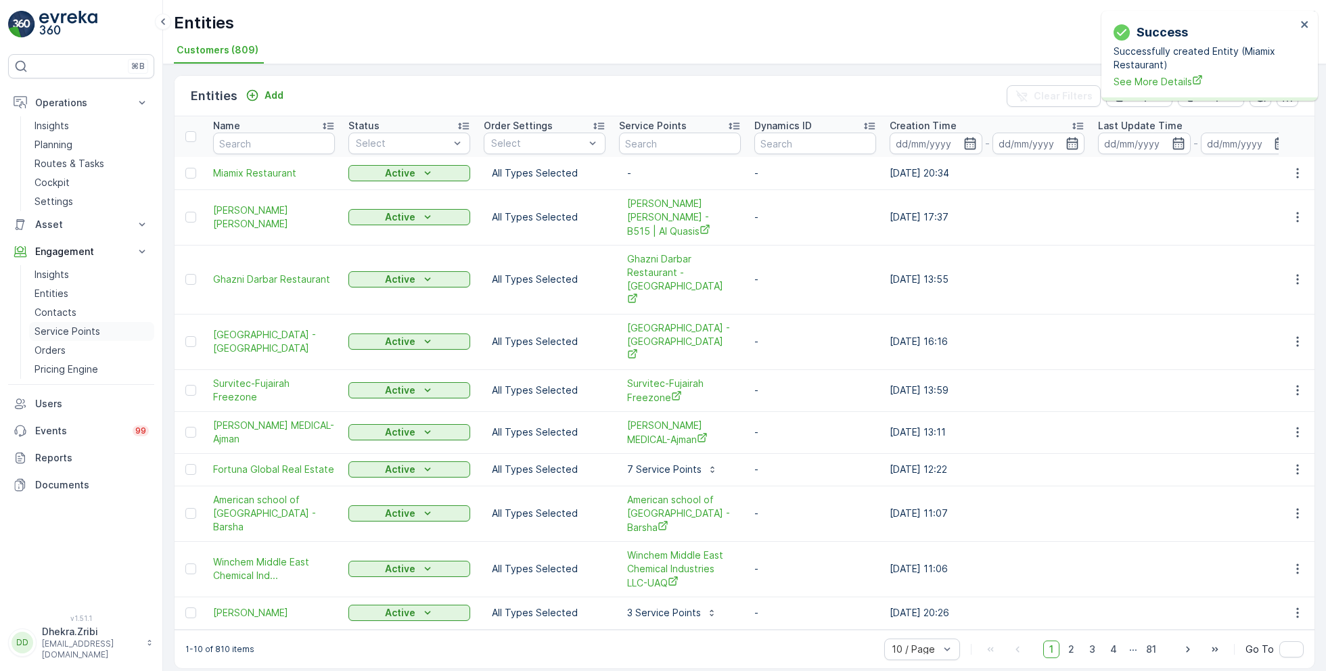
click at [72, 330] on p "Service Points" at bounding box center [67, 332] width 66 height 14
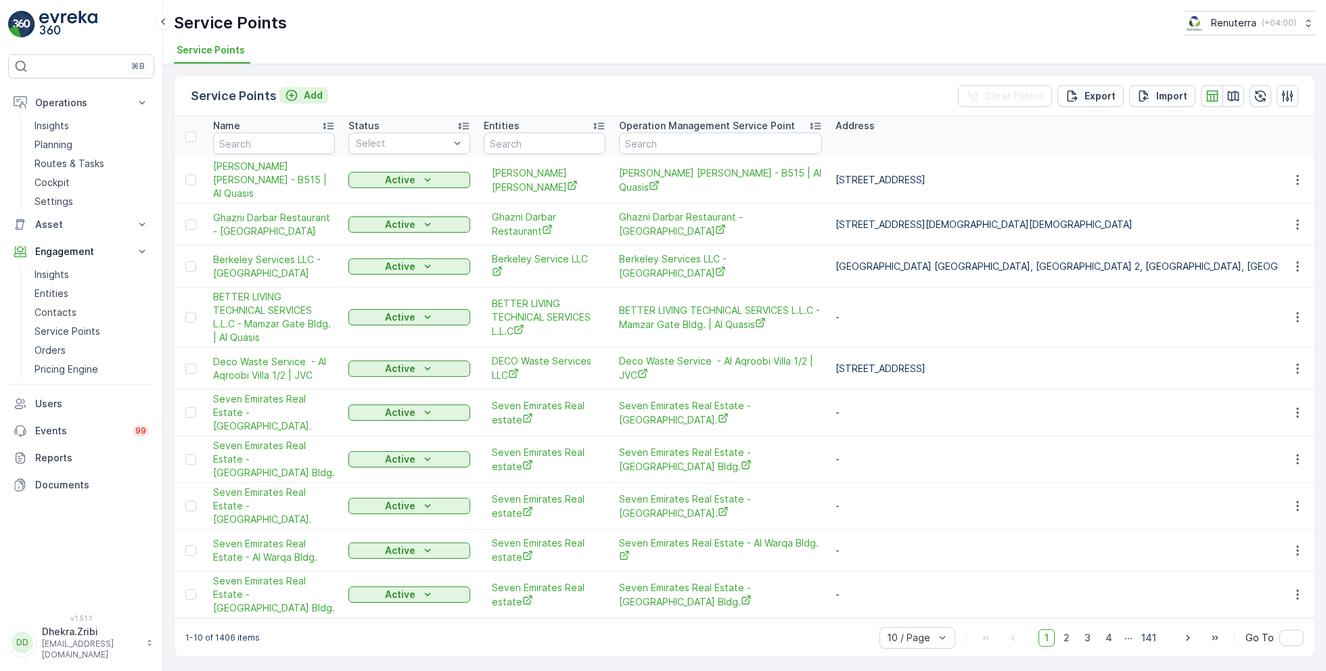
click at [315, 94] on p "Add" at bounding box center [313, 96] width 19 height 14
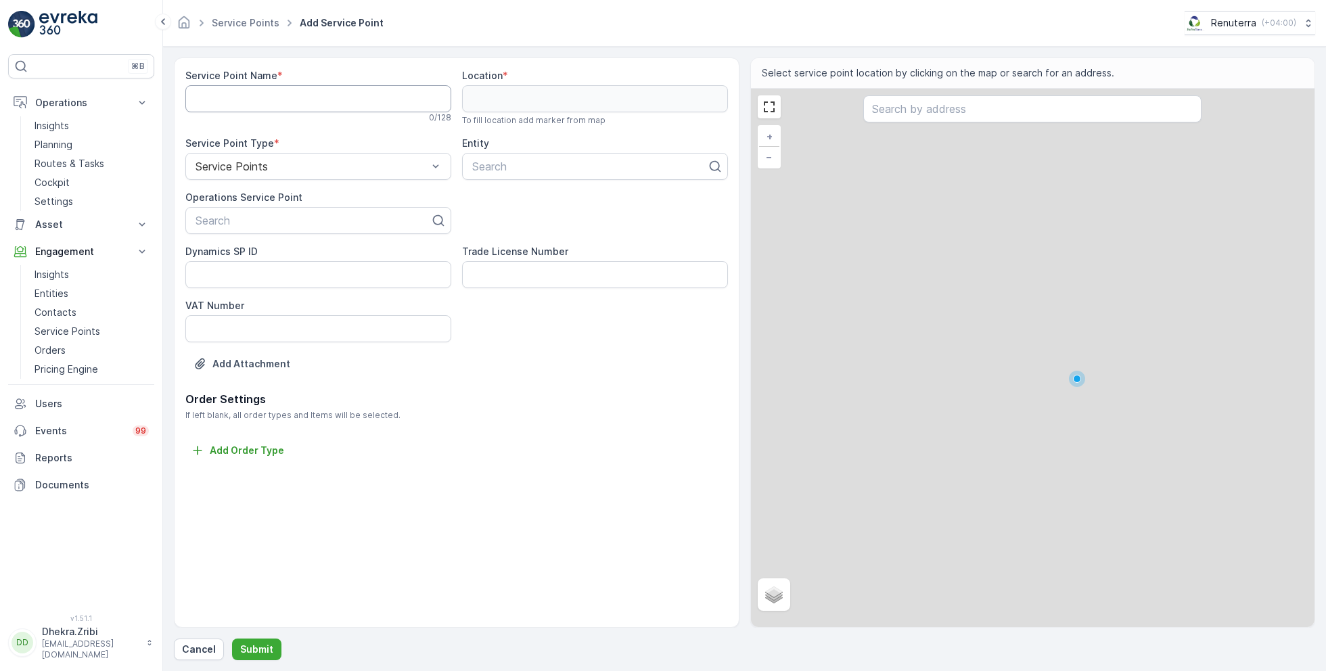
click at [315, 94] on Name "Service Point Name" at bounding box center [318, 98] width 266 height 27
paste Name "Miamix Restaurant - [GEOGRAPHIC_DATA]"
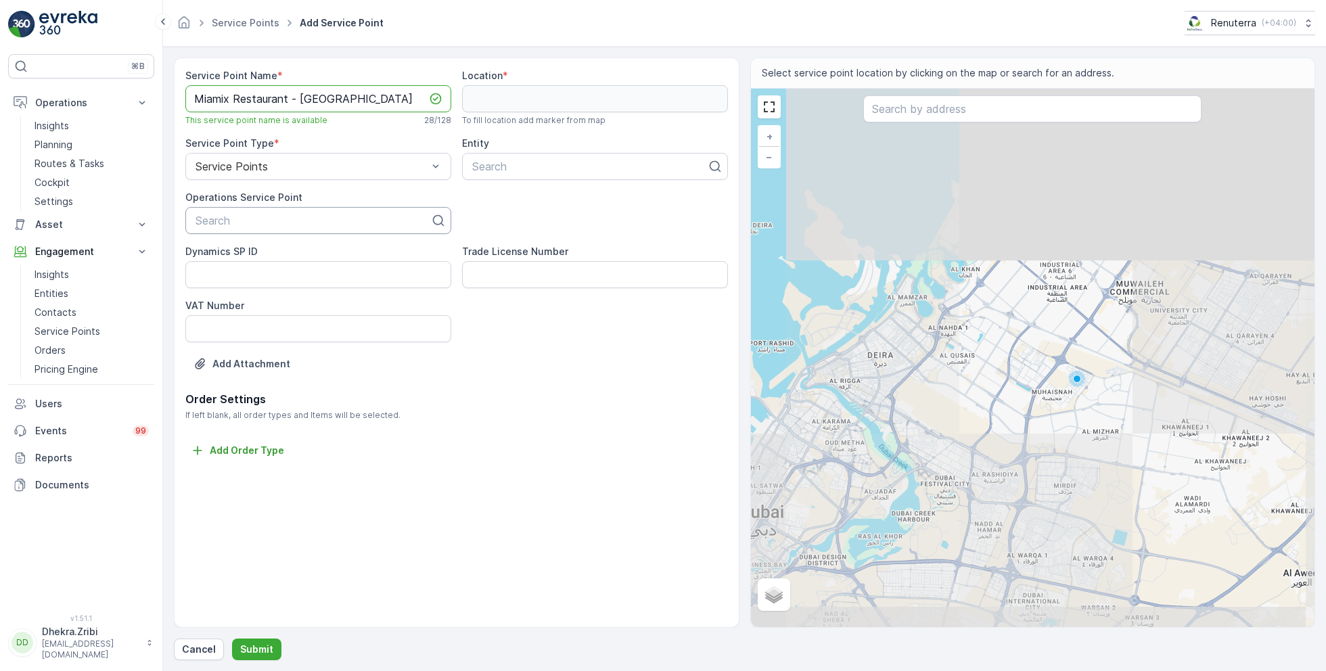
type Name "Miamix Restaurant - [GEOGRAPHIC_DATA]"
click at [279, 225] on div at bounding box center [312, 220] width 237 height 12
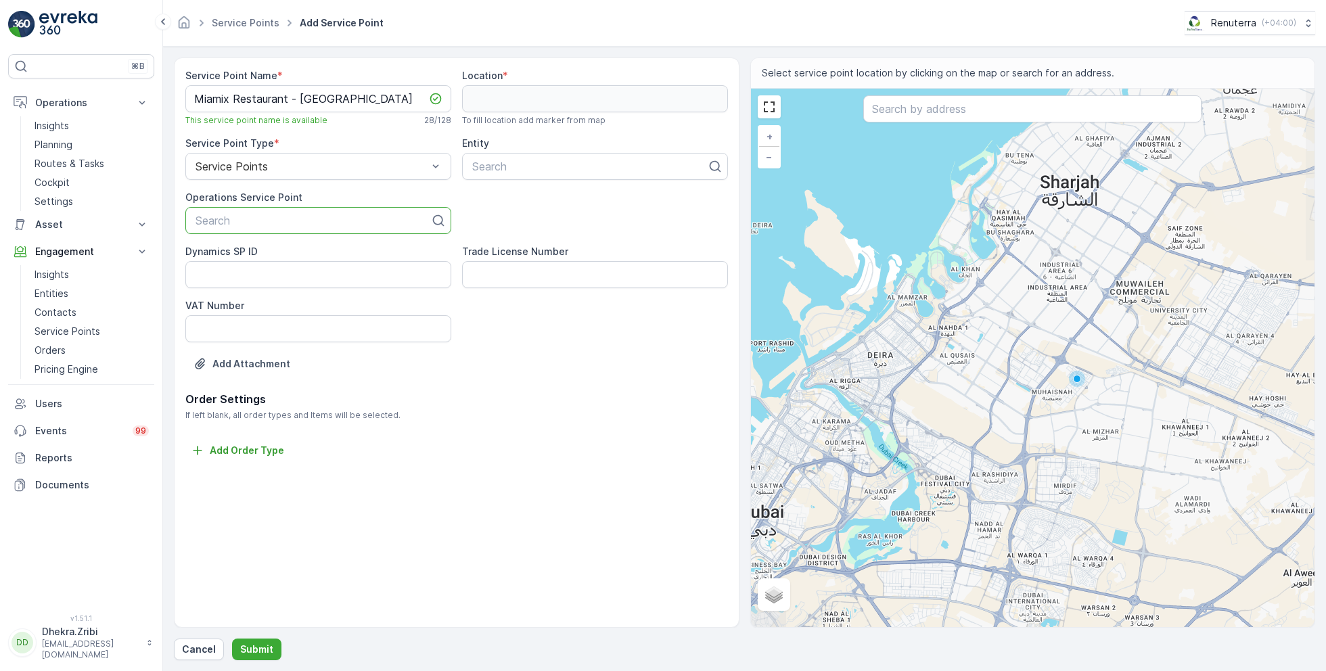
paste input "Miamix Restaurant - [GEOGRAPHIC_DATA]"
type input "Miamix Restaurant - [GEOGRAPHIC_DATA]"
click at [299, 256] on span "Miamix Restaurant - [GEOGRAPHIC_DATA]" at bounding box center [302, 254] width 218 height 12
click at [518, 168] on div at bounding box center [589, 166] width 237 height 12
type input "miamix"
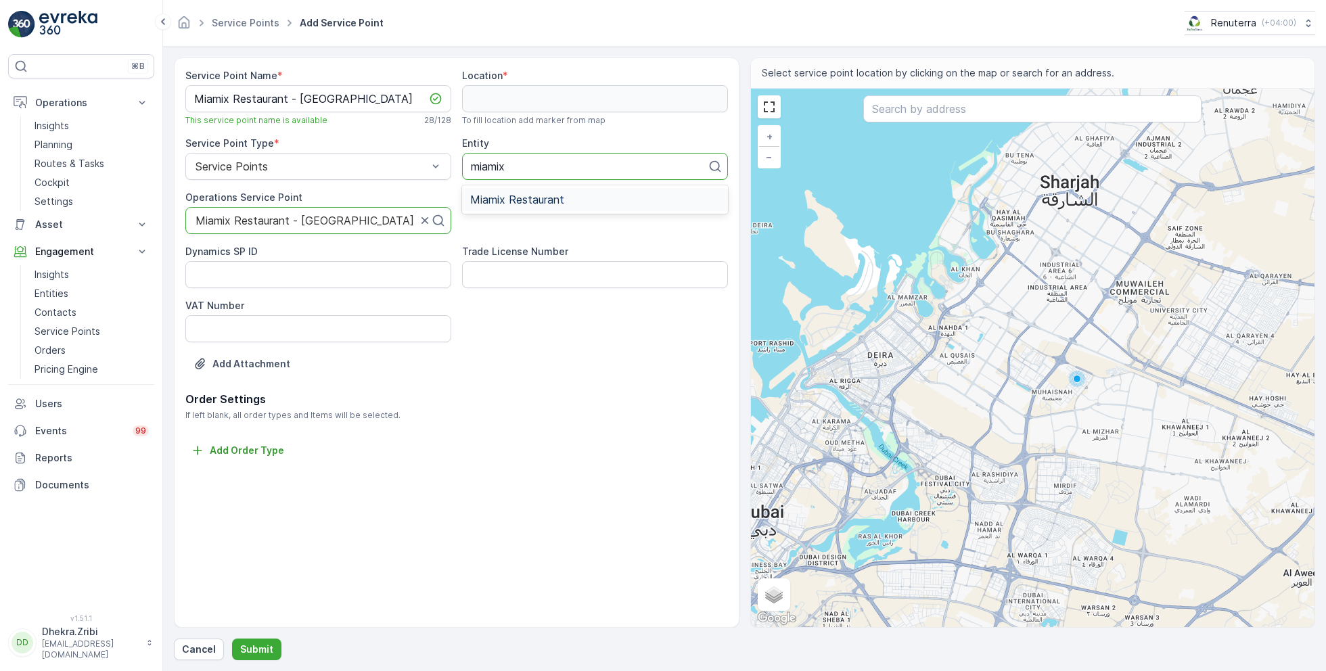
click at [596, 198] on div "Miamix Restaurant" at bounding box center [595, 199] width 250 height 12
click at [937, 110] on input "text" at bounding box center [1032, 108] width 338 height 27
paste input "Miamix Restaurant (Al Nahda Dubai)"
type input "Miamix Restaurant (Al Nahda Dubai)"
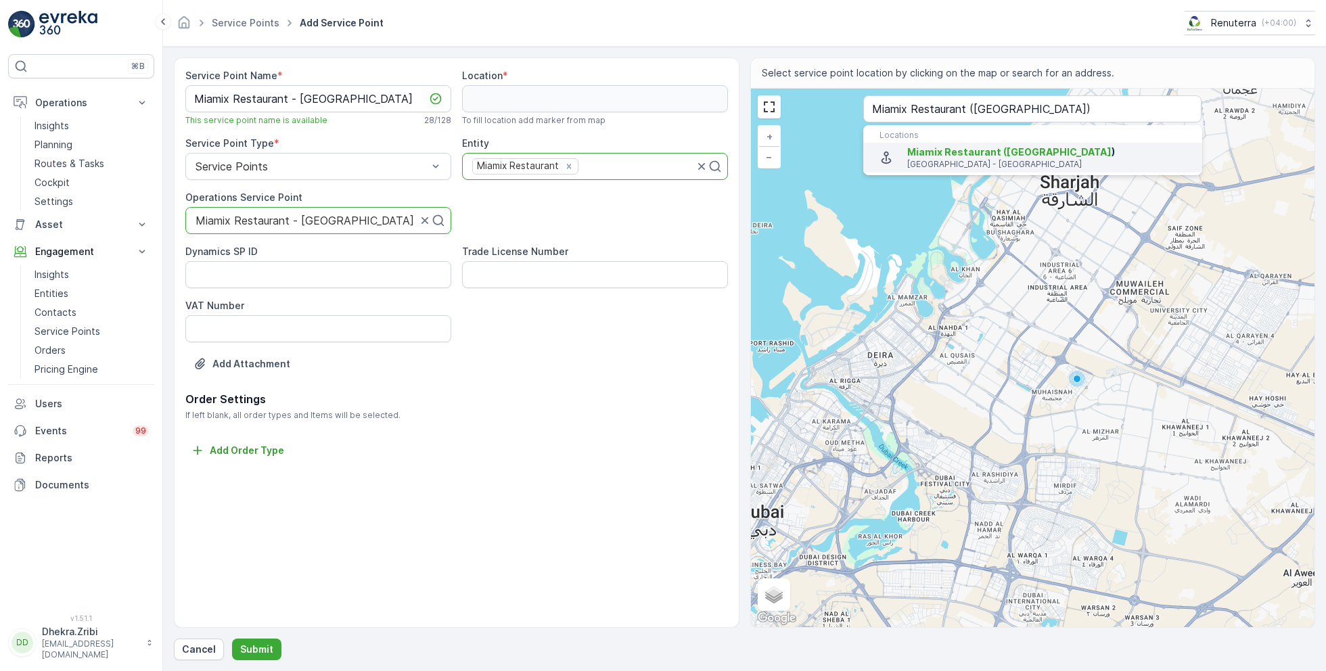
click at [942, 158] on span "Miamix Restaurant (Al Nahda Dubai )" at bounding box center [1049, 152] width 284 height 14
type input "25.2896683,55.369763"
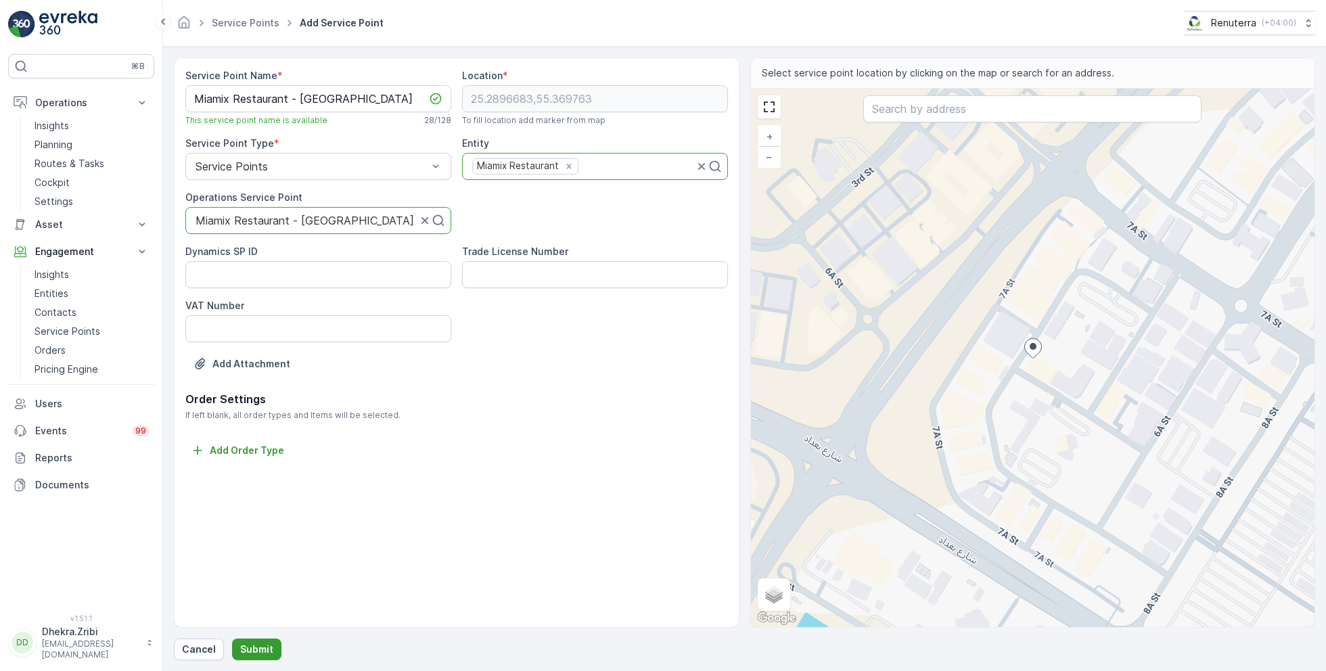
click at [252, 644] on p "Submit" at bounding box center [256, 650] width 33 height 14
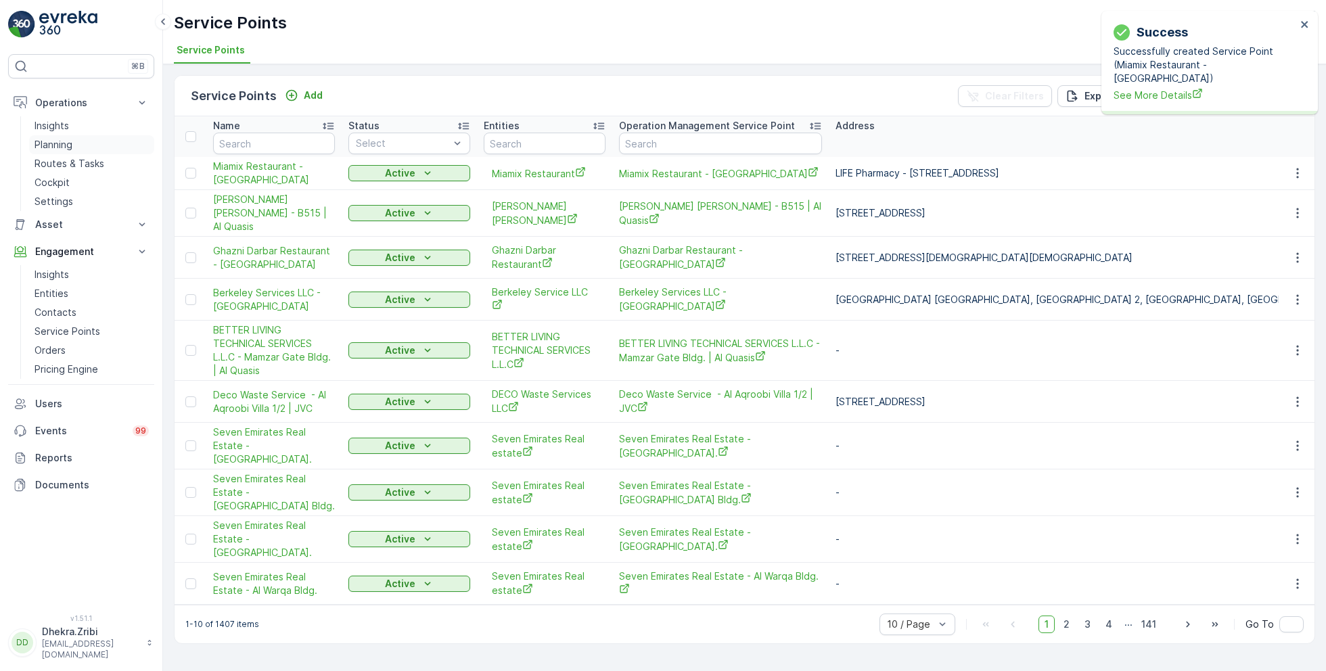
click at [61, 149] on p "Planning" at bounding box center [53, 145] width 38 height 14
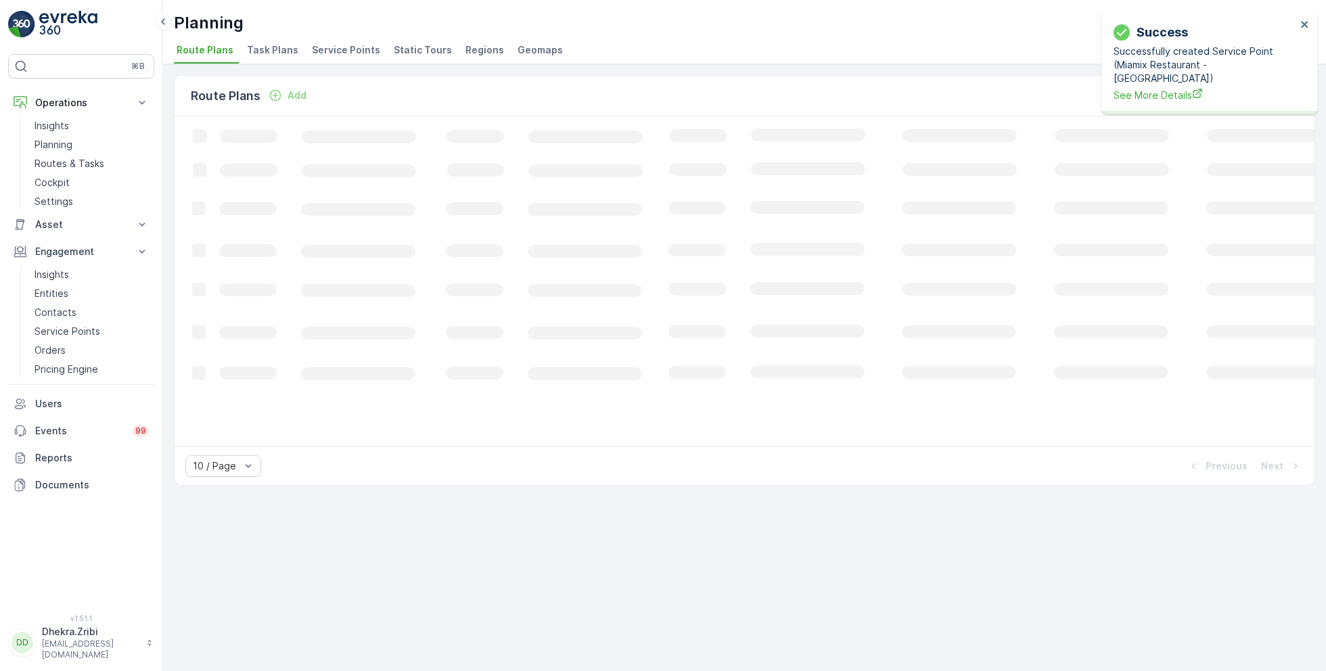
click at [344, 53] on span "Service Points" at bounding box center [346, 50] width 68 height 14
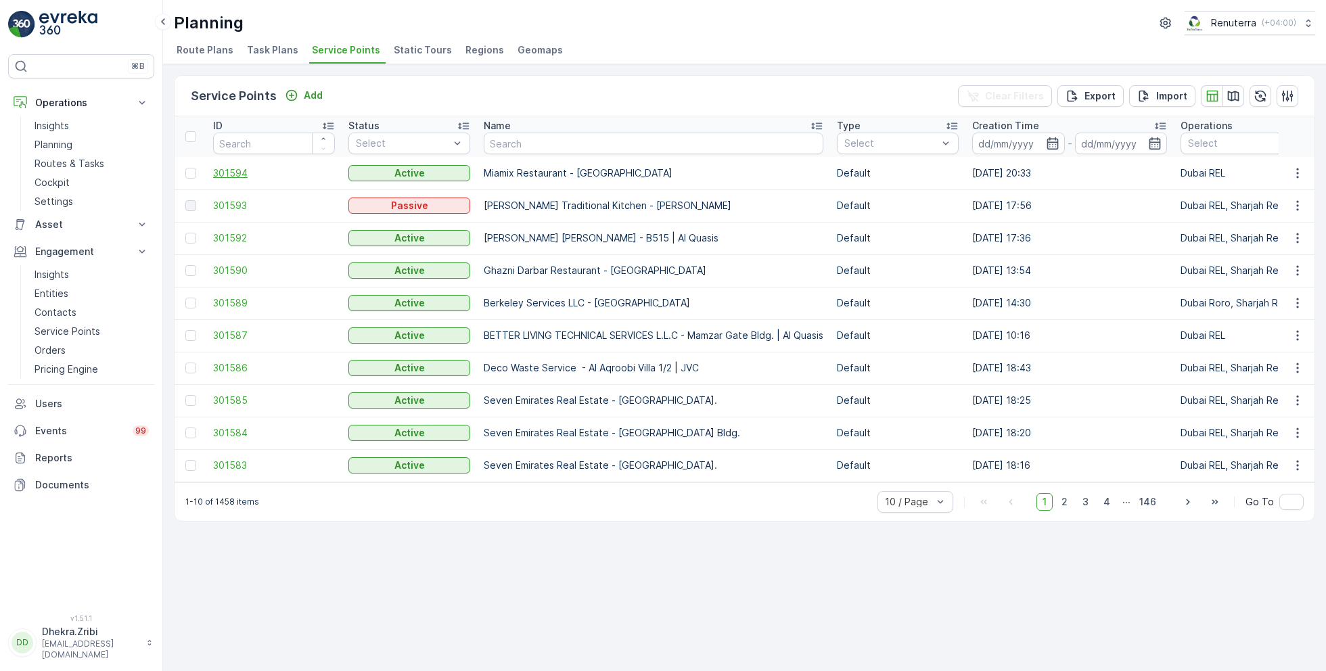
click at [235, 172] on span "301594" at bounding box center [274, 173] width 122 height 14
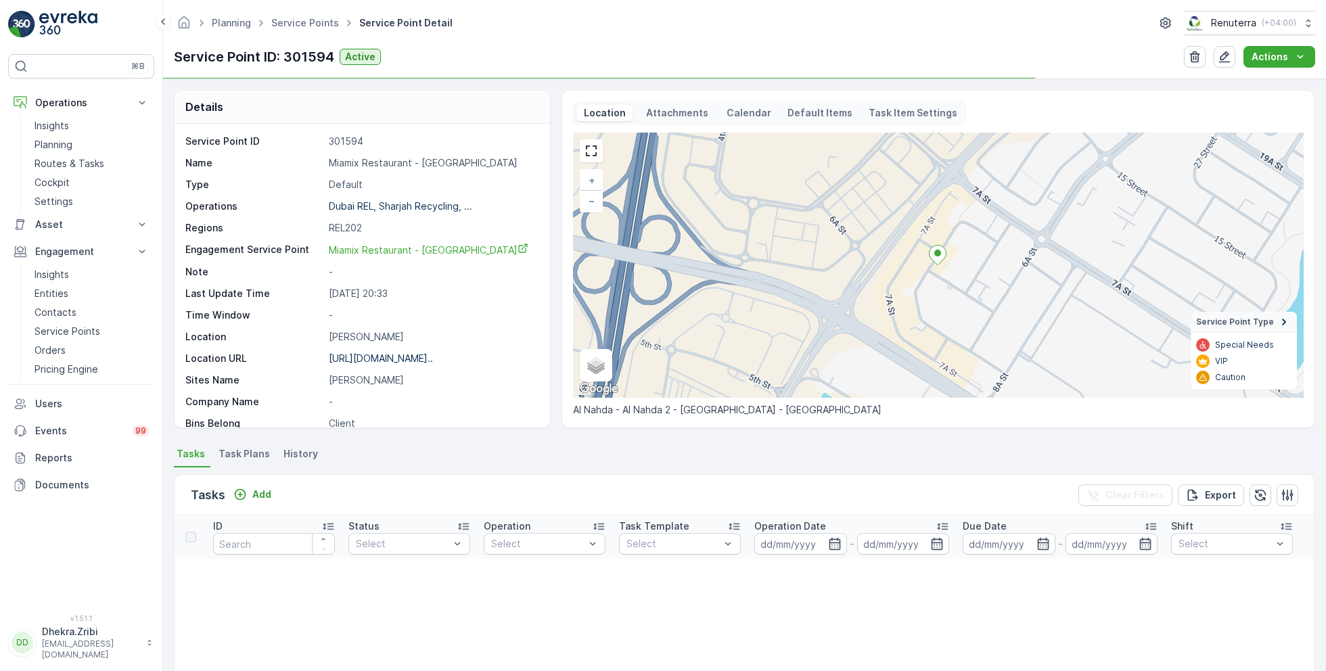
click at [243, 452] on span "Task Plans" at bounding box center [243, 454] width 51 height 14
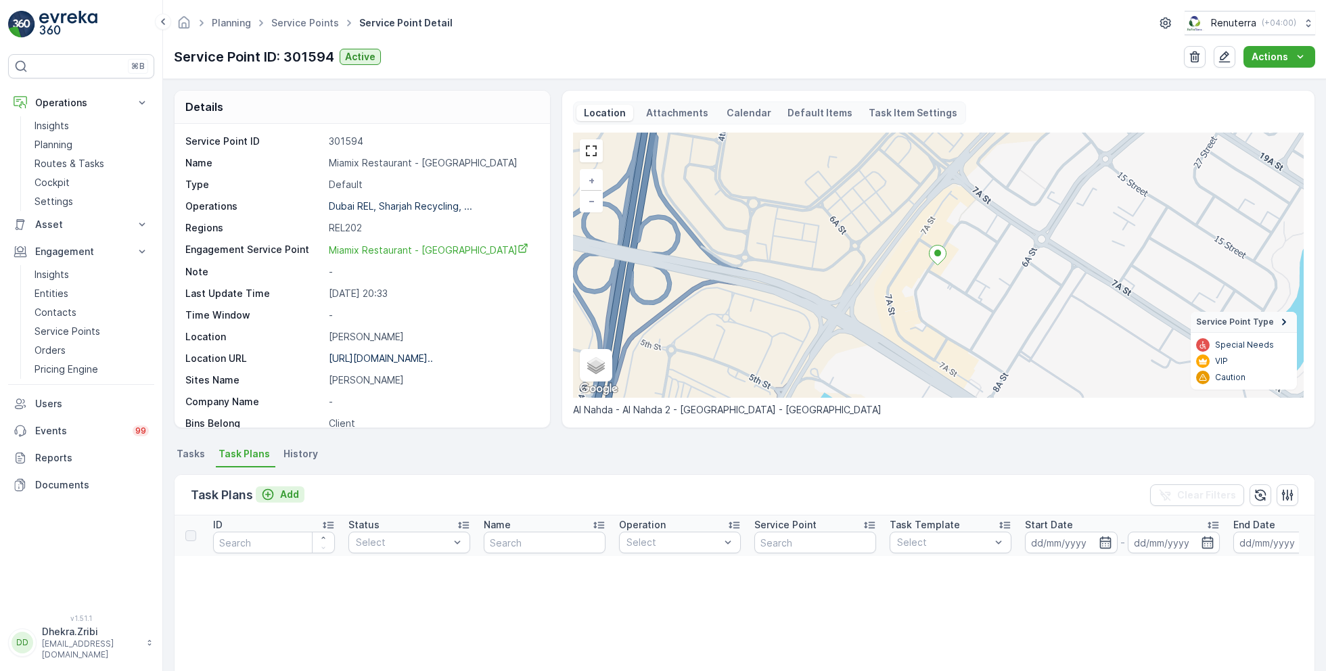
click at [282, 494] on p "Add" at bounding box center [289, 495] width 19 height 14
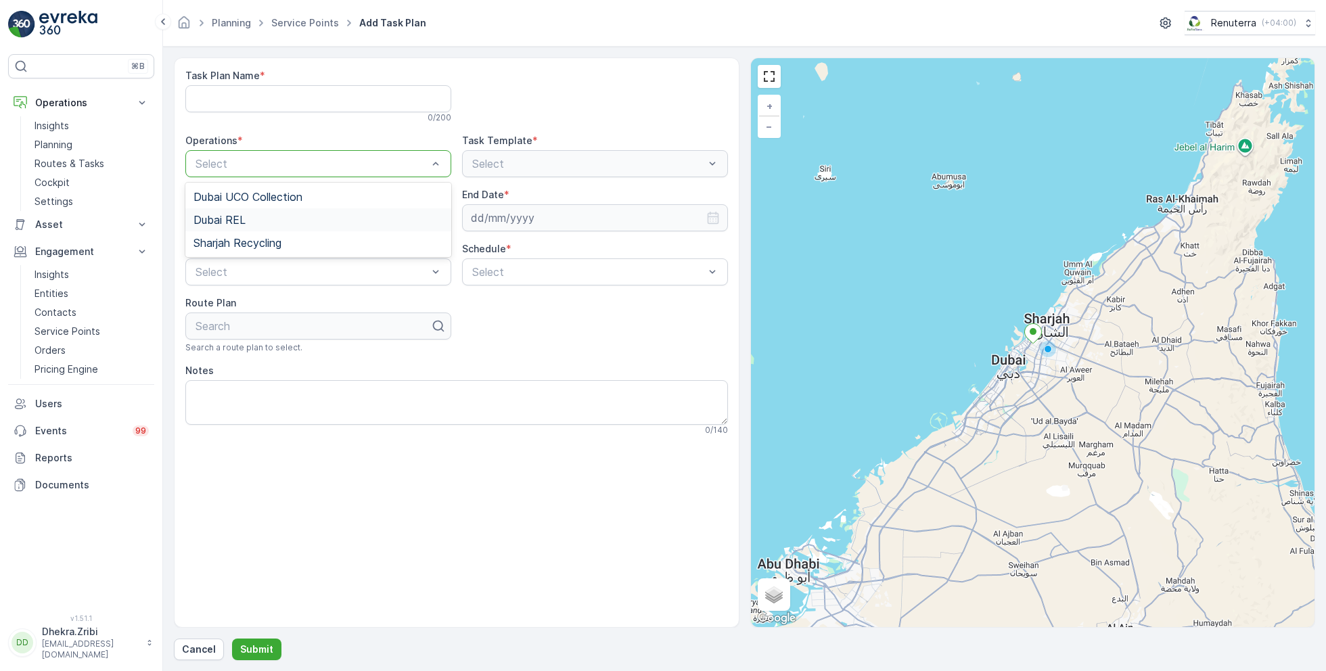
click at [272, 217] on div "Dubai REL" at bounding box center [318, 220] width 250 height 12
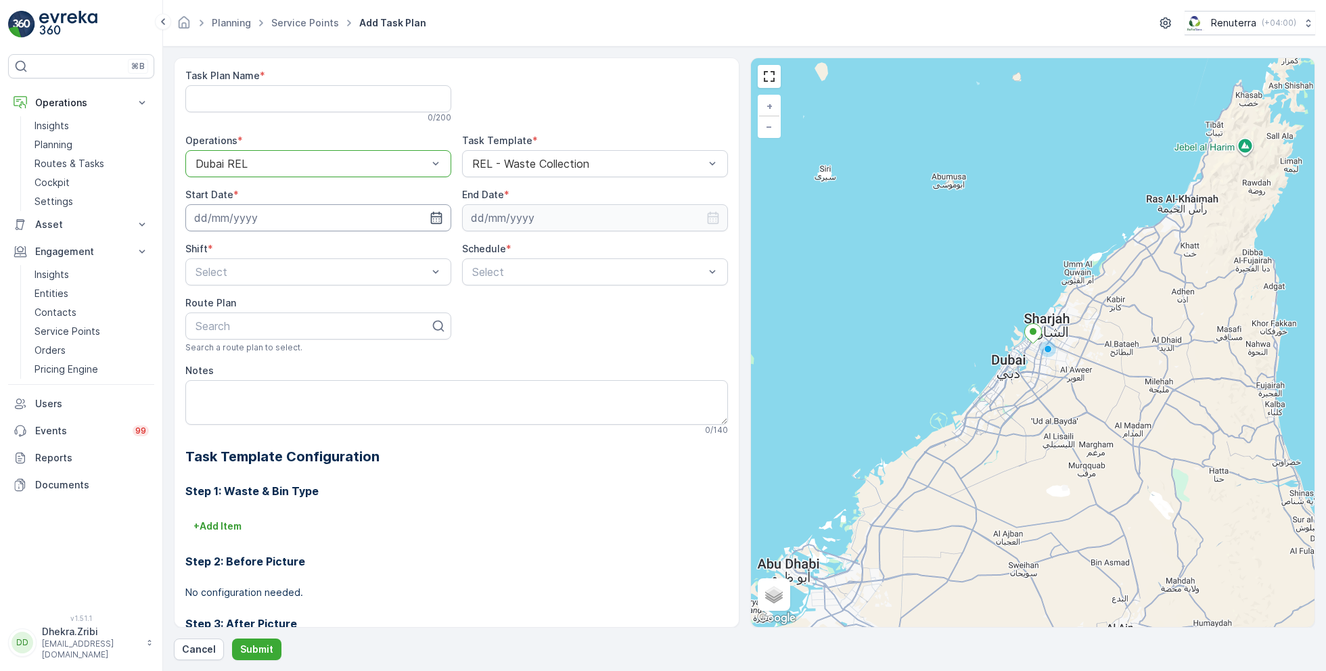
click at [366, 214] on input at bounding box center [318, 217] width 266 height 27
click at [306, 302] on div "2" at bounding box center [306, 303] width 22 height 22
type input "[DATE]"
click at [282, 109] on Name "Task Plan Name" at bounding box center [318, 98] width 266 height 27
type Name "DREL003"
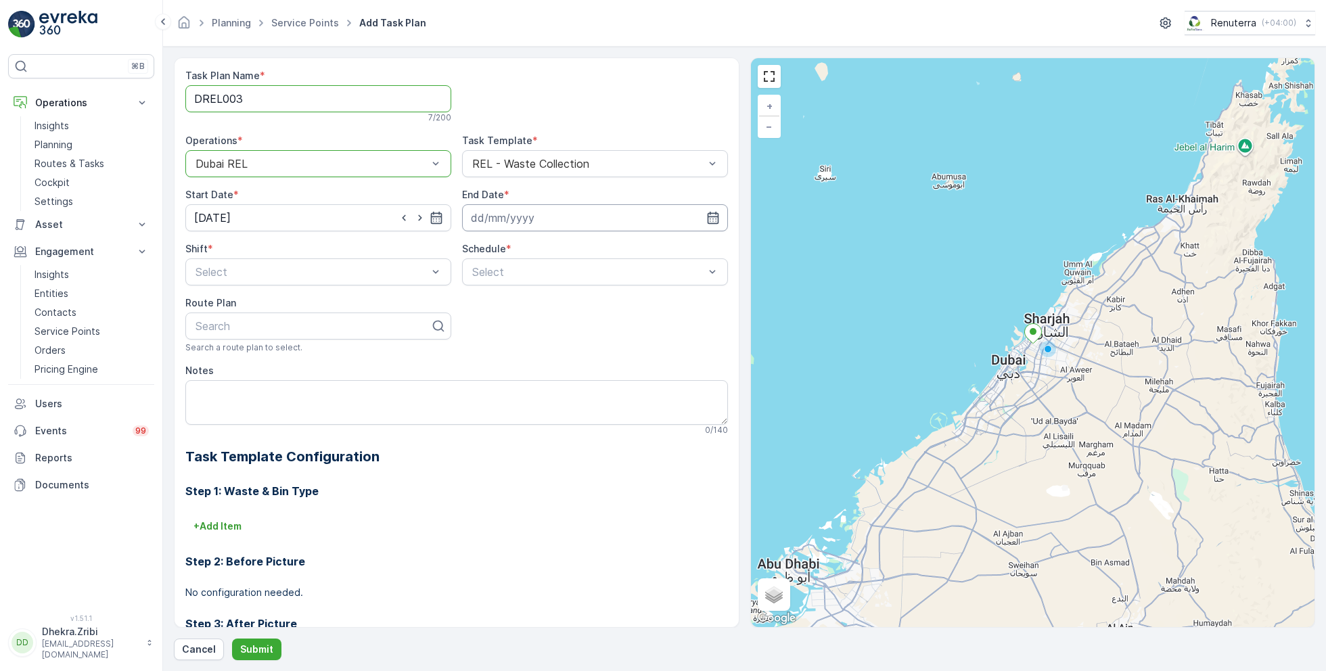
click at [534, 218] on input at bounding box center [595, 217] width 266 height 27
click at [489, 246] on p "October" at bounding box center [496, 250] width 39 height 14
click at [511, 373] on span "December" at bounding box center [508, 374] width 47 height 14
click at [557, 249] on p "2025" at bounding box center [555, 250] width 24 height 14
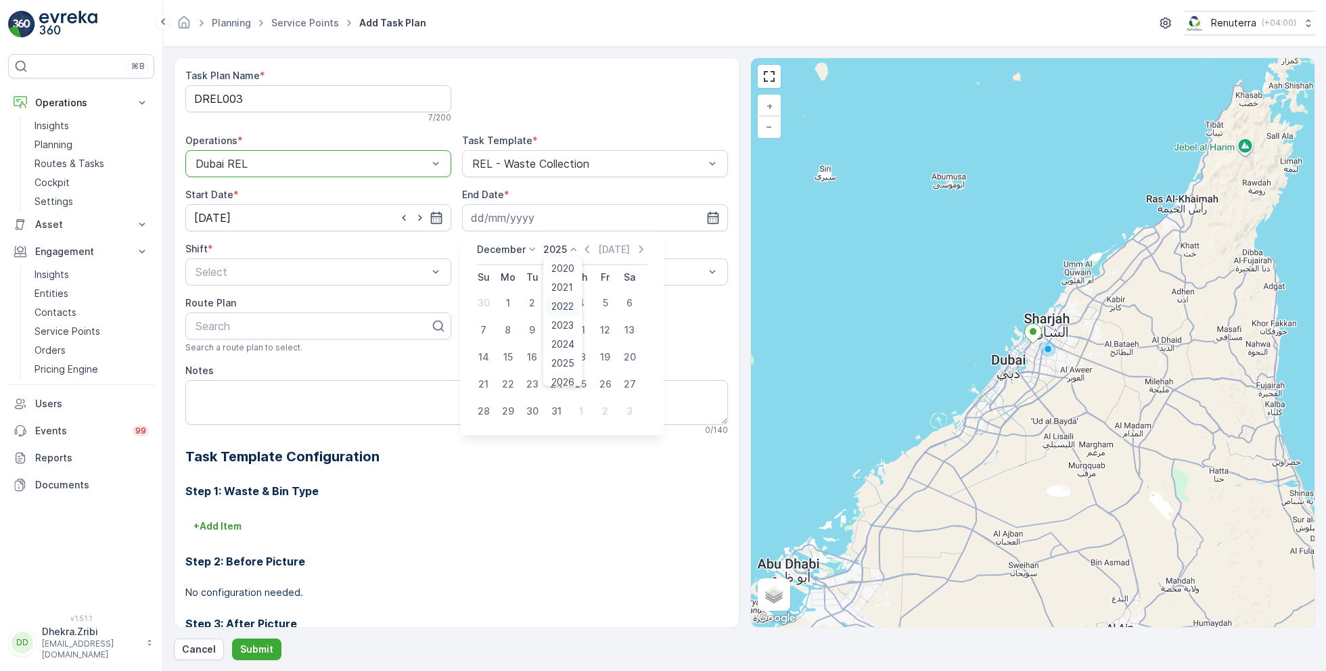
scroll to position [84, 0]
click at [561, 289] on div "2026" at bounding box center [563, 298] width 34 height 19
click at [582, 407] on div "31" at bounding box center [581, 411] width 22 height 22
type input "31.12.2026"
click at [255, 320] on div "Night Shift" at bounding box center [318, 328] width 266 height 23
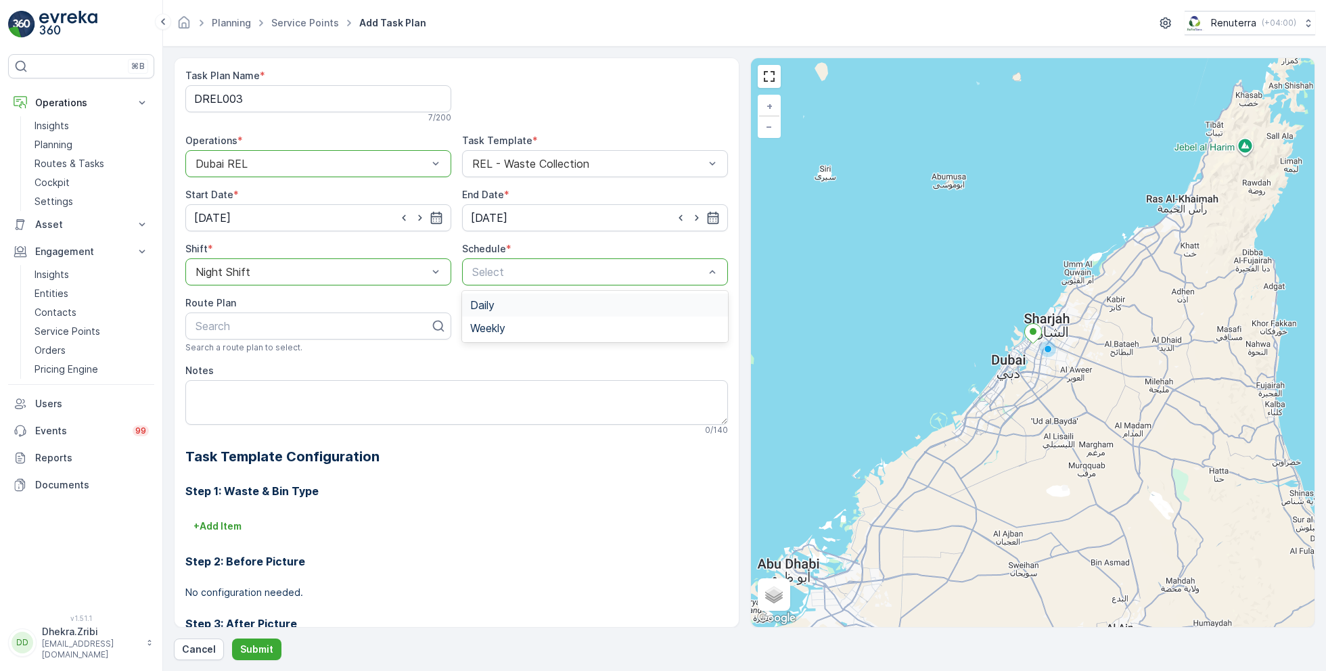
click at [492, 302] on span "Daily" at bounding box center [482, 305] width 24 height 12
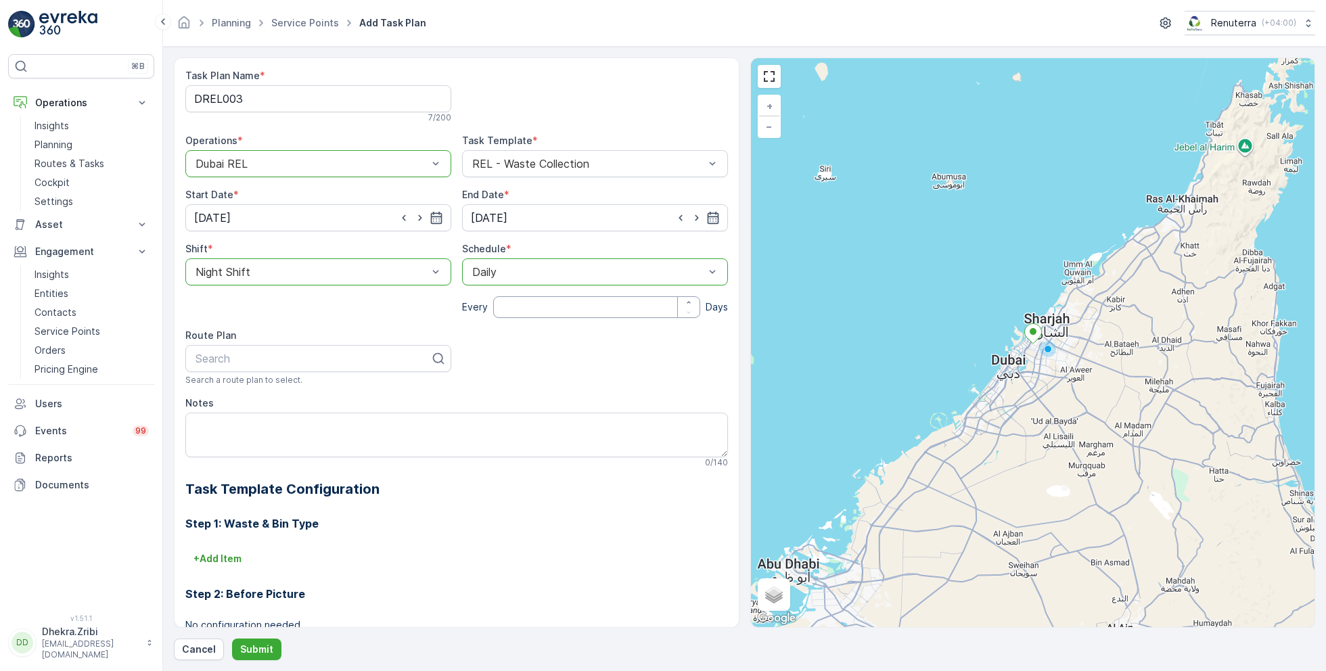
click at [524, 312] on input "number" at bounding box center [596, 307] width 207 height 22
type input "1"
click at [335, 359] on div at bounding box center [312, 358] width 237 height 12
type input "rel202"
click at [275, 394] on div "DREL202" at bounding box center [318, 392] width 250 height 12
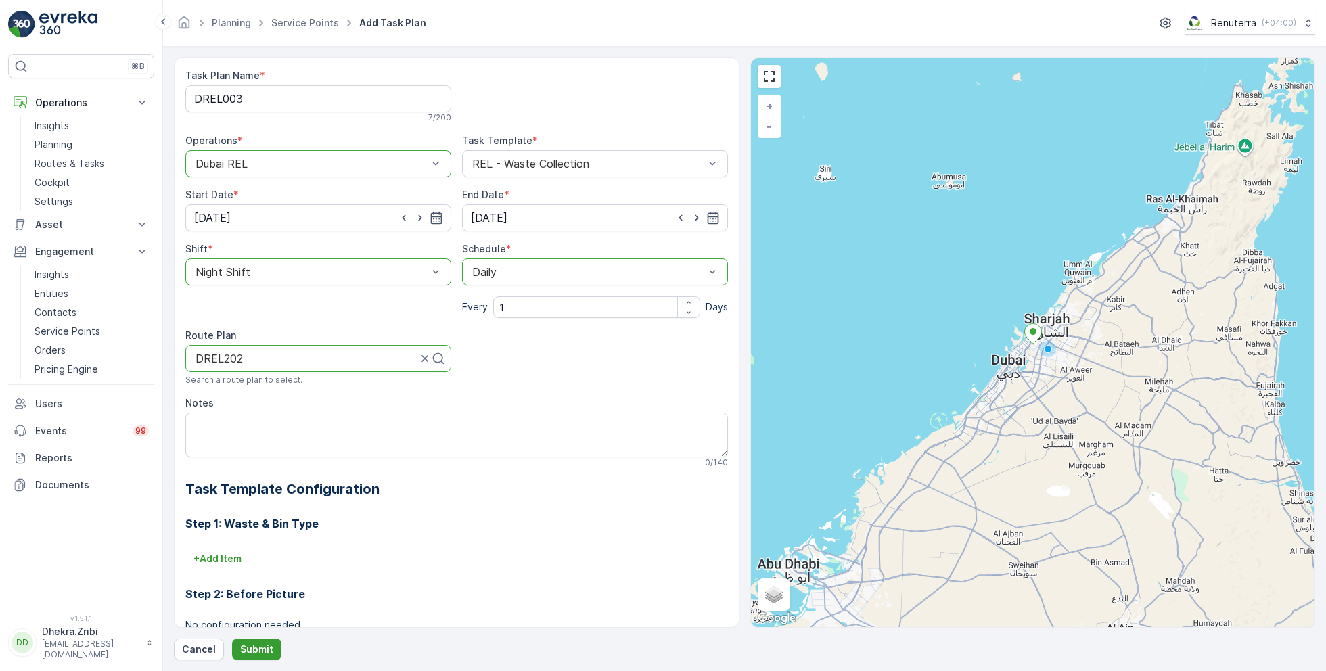
click at [257, 653] on p "Submit" at bounding box center [256, 650] width 33 height 14
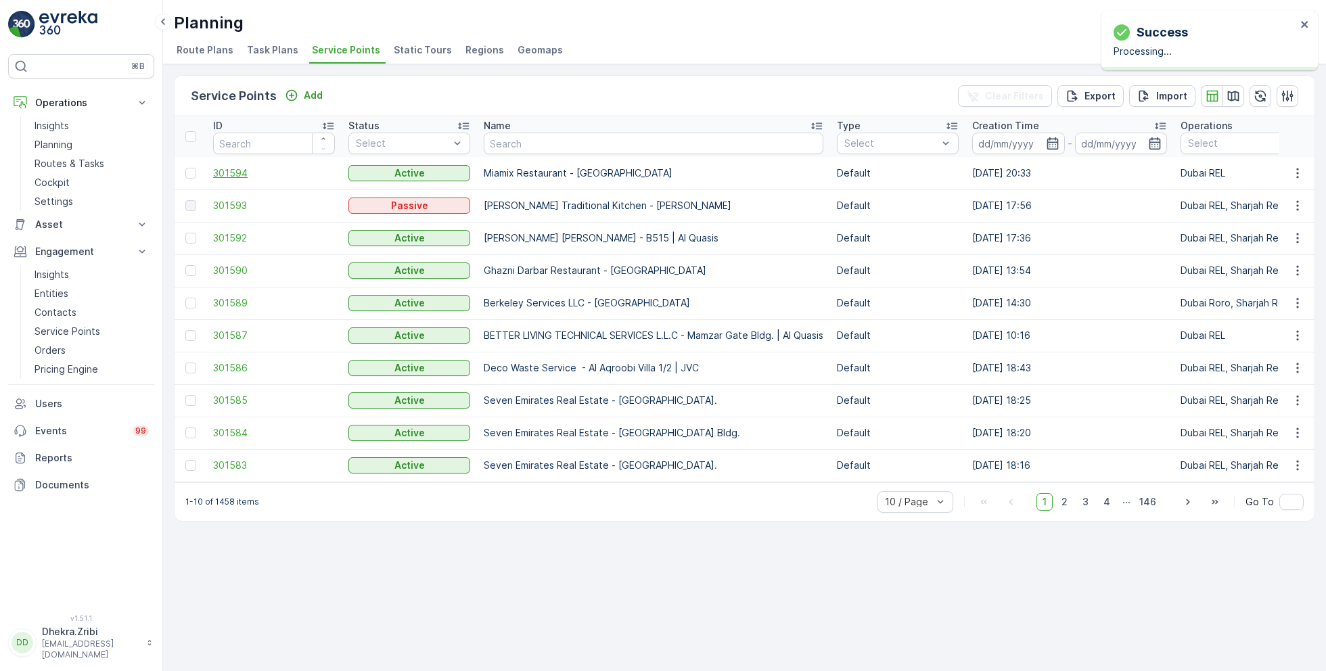
click at [224, 168] on span "301594" at bounding box center [274, 173] width 122 height 14
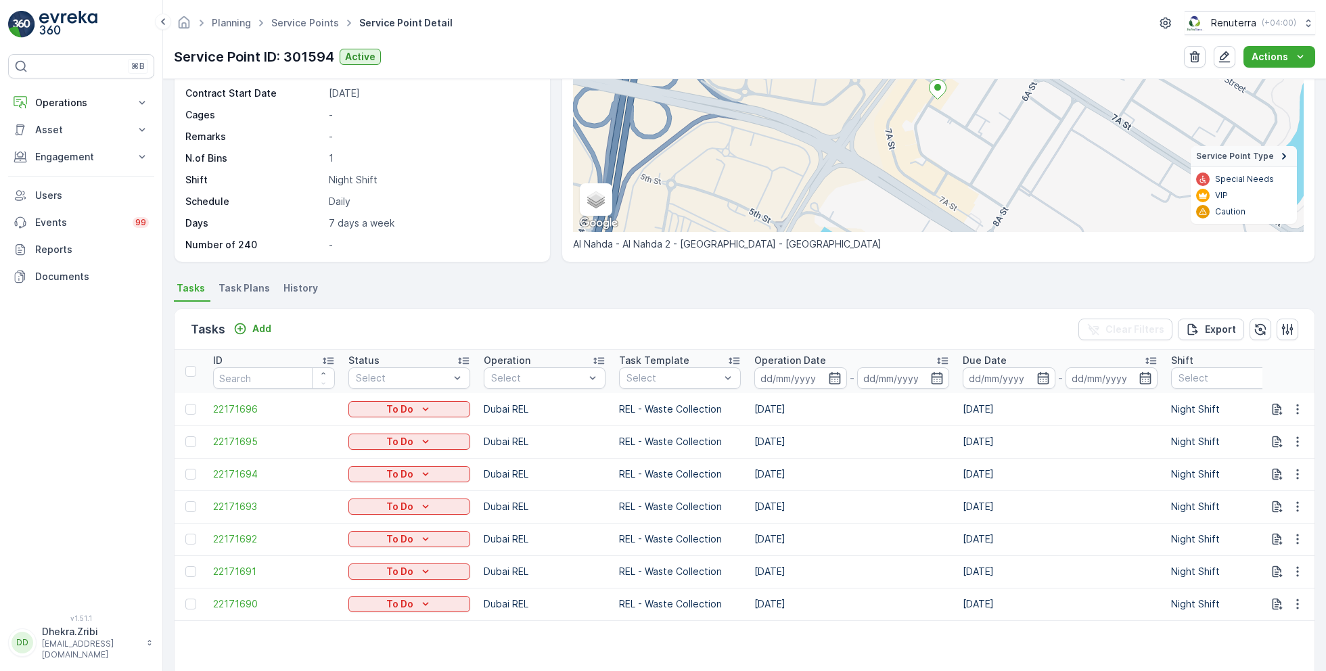
scroll to position [262, 0]
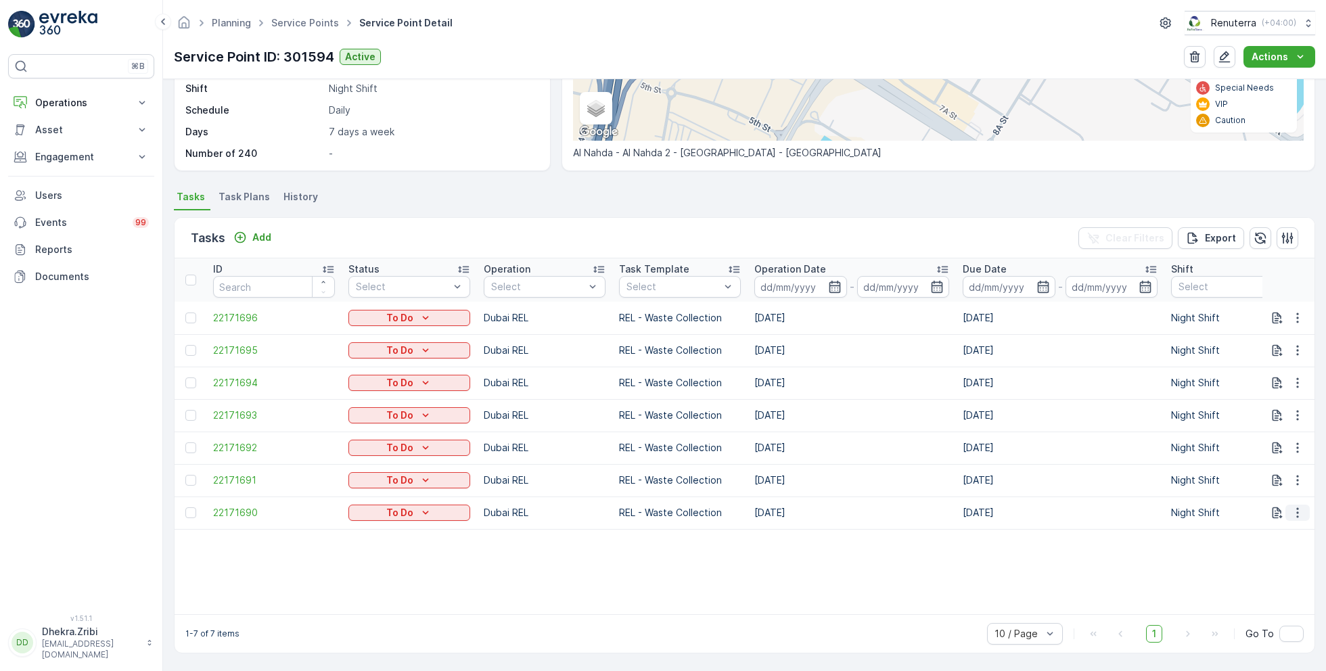
click at [1293, 506] on icon "button" at bounding box center [1298, 513] width 14 height 14
click at [1256, 567] on span "Change Route" at bounding box center [1263, 565] width 66 height 14
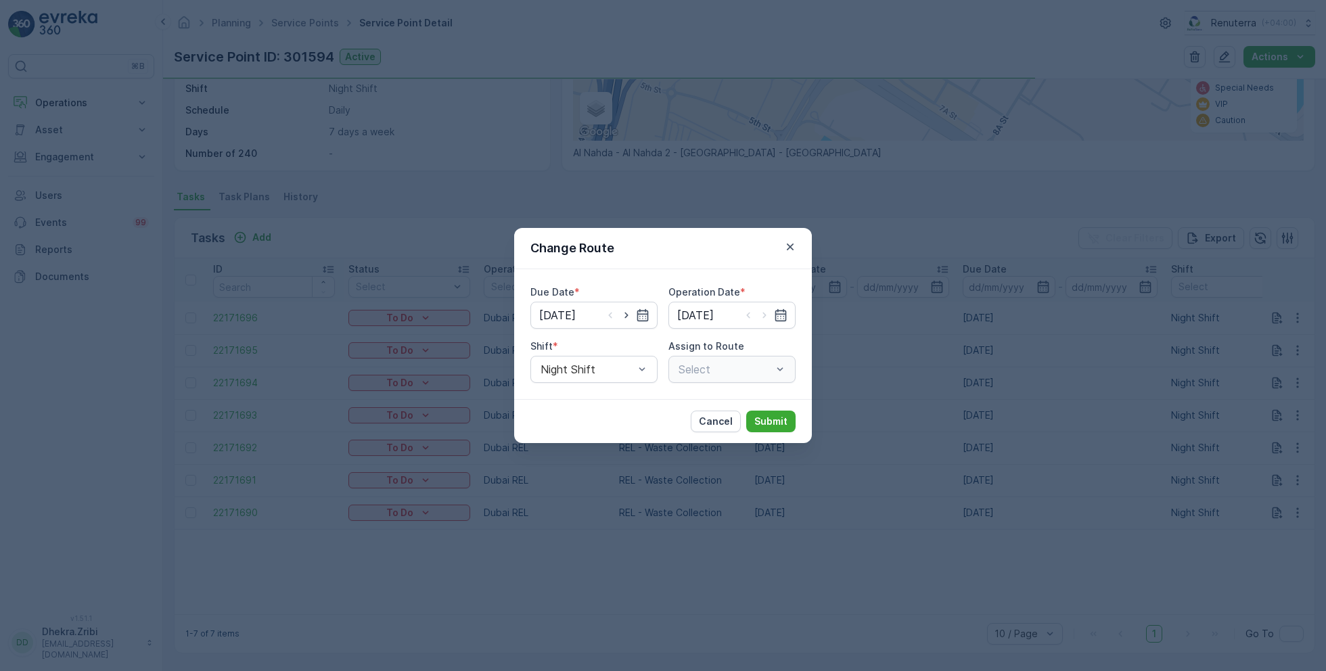
type input "[DATE]"
click at [791, 243] on icon "button" at bounding box center [790, 247] width 14 height 14
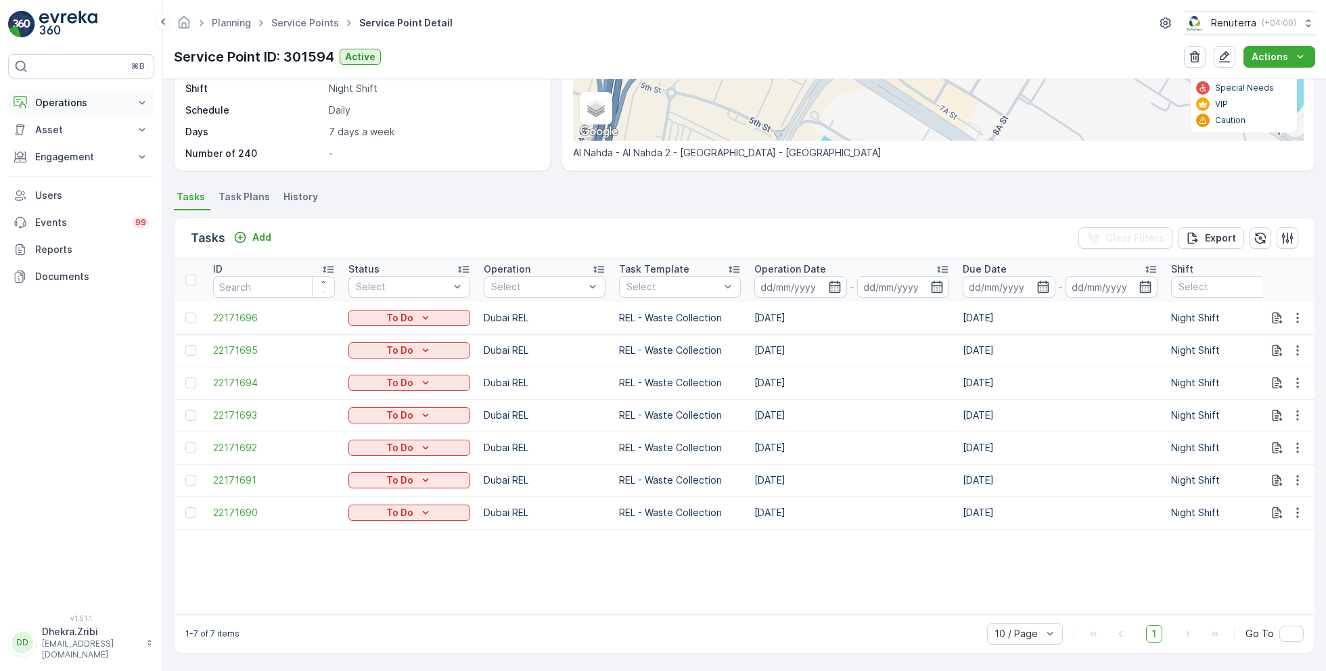
click at [76, 106] on p "Operations" at bounding box center [81, 103] width 92 height 14
click at [62, 166] on p "Routes & Tasks" at bounding box center [69, 164] width 70 height 14
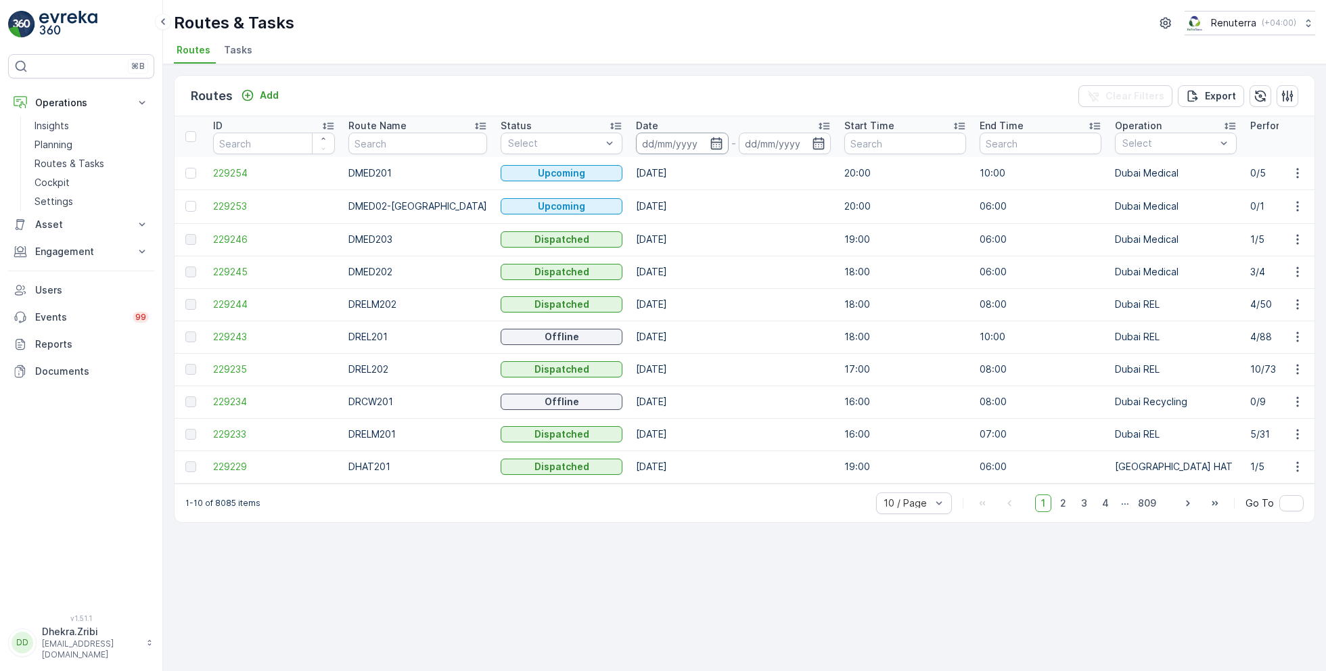
click at [669, 142] on input at bounding box center [682, 144] width 93 height 22
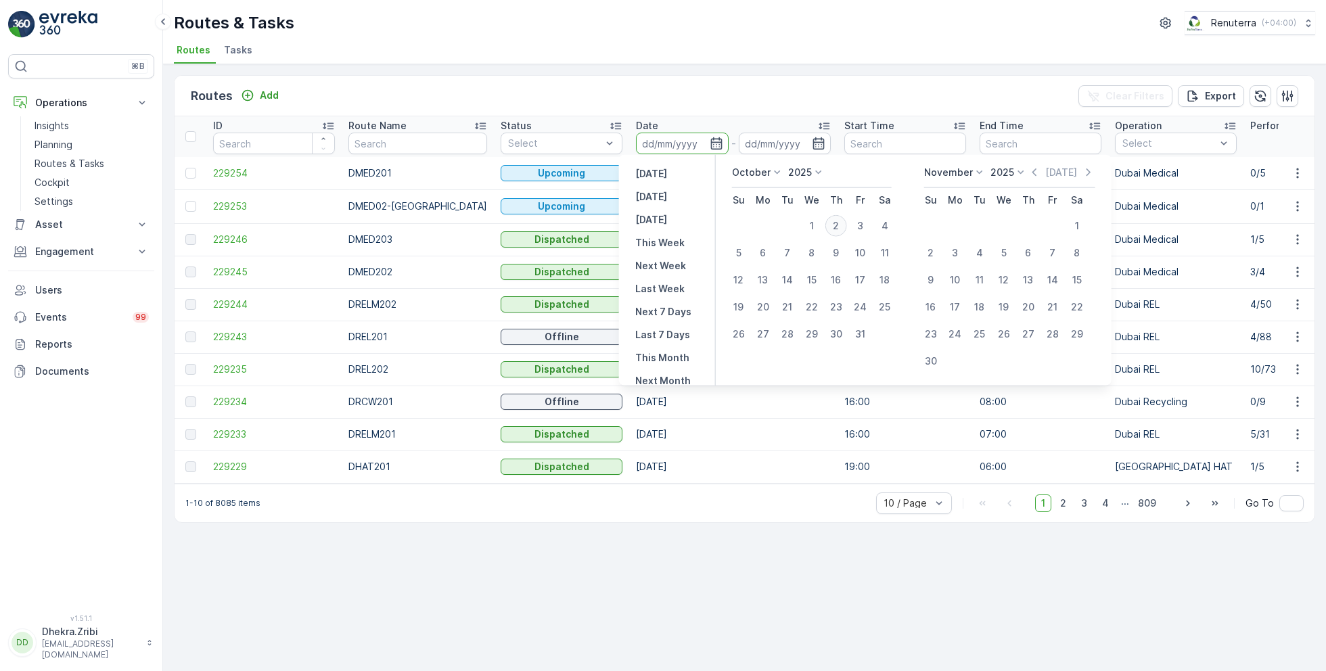
click at [836, 222] on div "2" at bounding box center [836, 226] width 22 height 22
type input "[DATE]"
click at [836, 222] on div "2" at bounding box center [836, 226] width 22 height 22
type input "[DATE]"
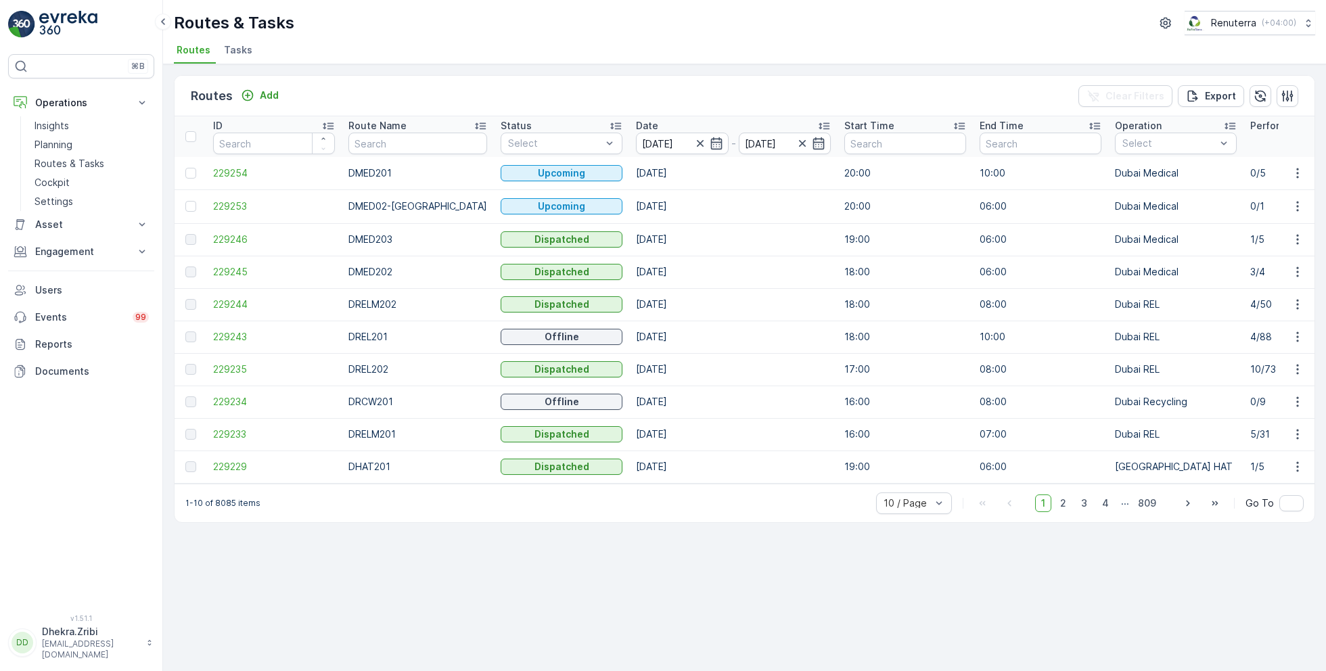
click at [609, 47] on ul "Routes Tasks" at bounding box center [739, 52] width 1130 height 23
click at [386, 143] on input "text" at bounding box center [417, 144] width 139 height 22
type input "rcw"
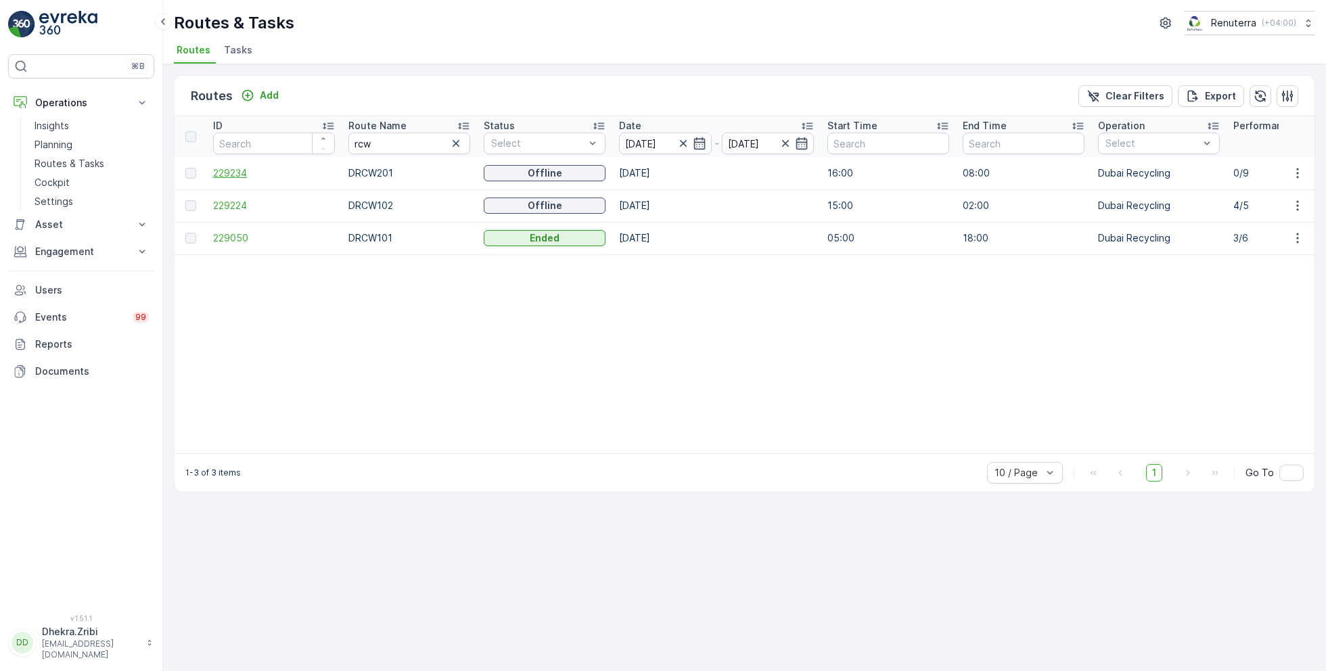
click at [238, 173] on span "229234" at bounding box center [274, 173] width 122 height 14
